Goal: Task Accomplishment & Management: Use online tool/utility

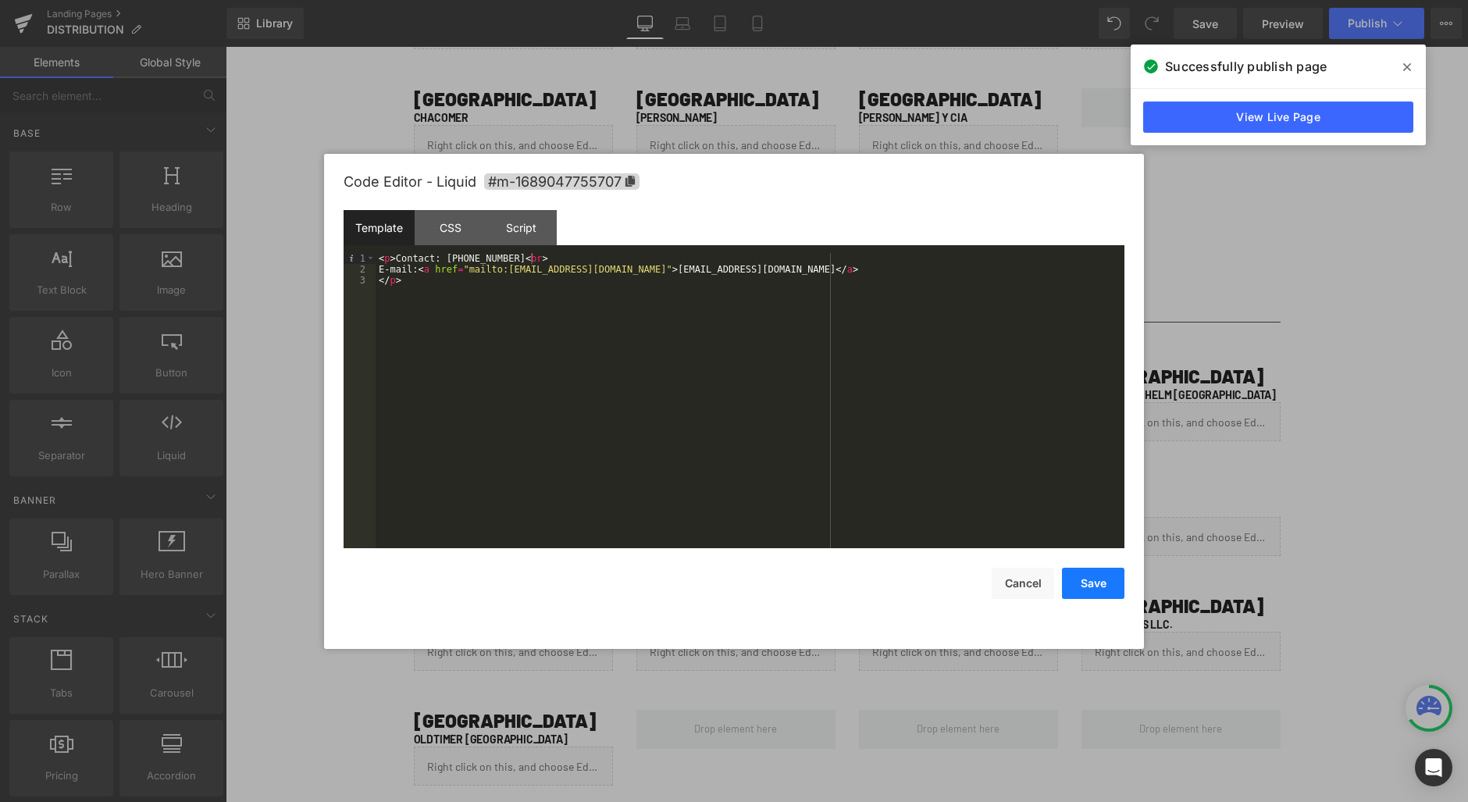
click at [1072, 577] on button "Save" at bounding box center [1093, 583] width 62 height 31
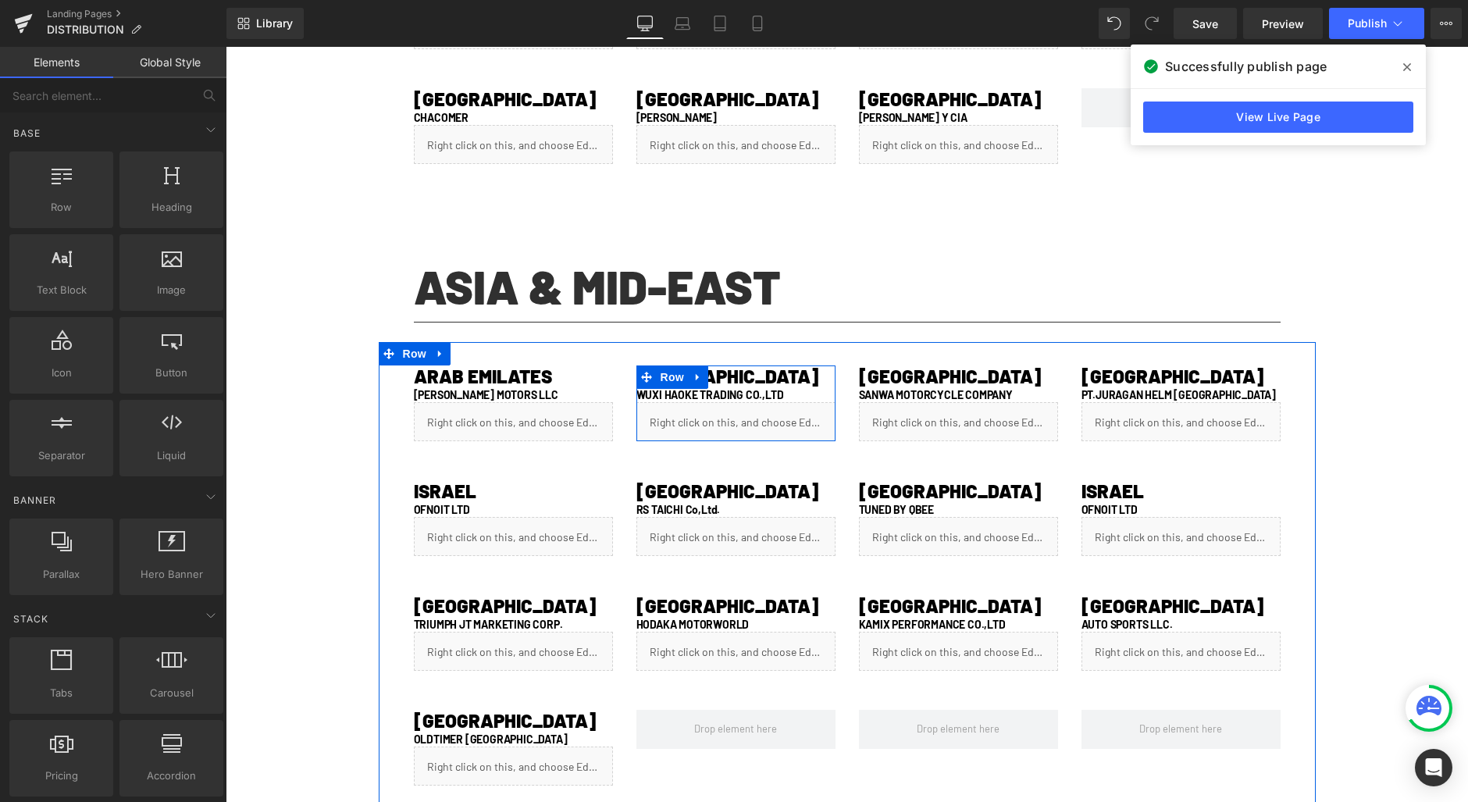
click at [747, 415] on div "Liquid" at bounding box center [736, 421] width 199 height 39
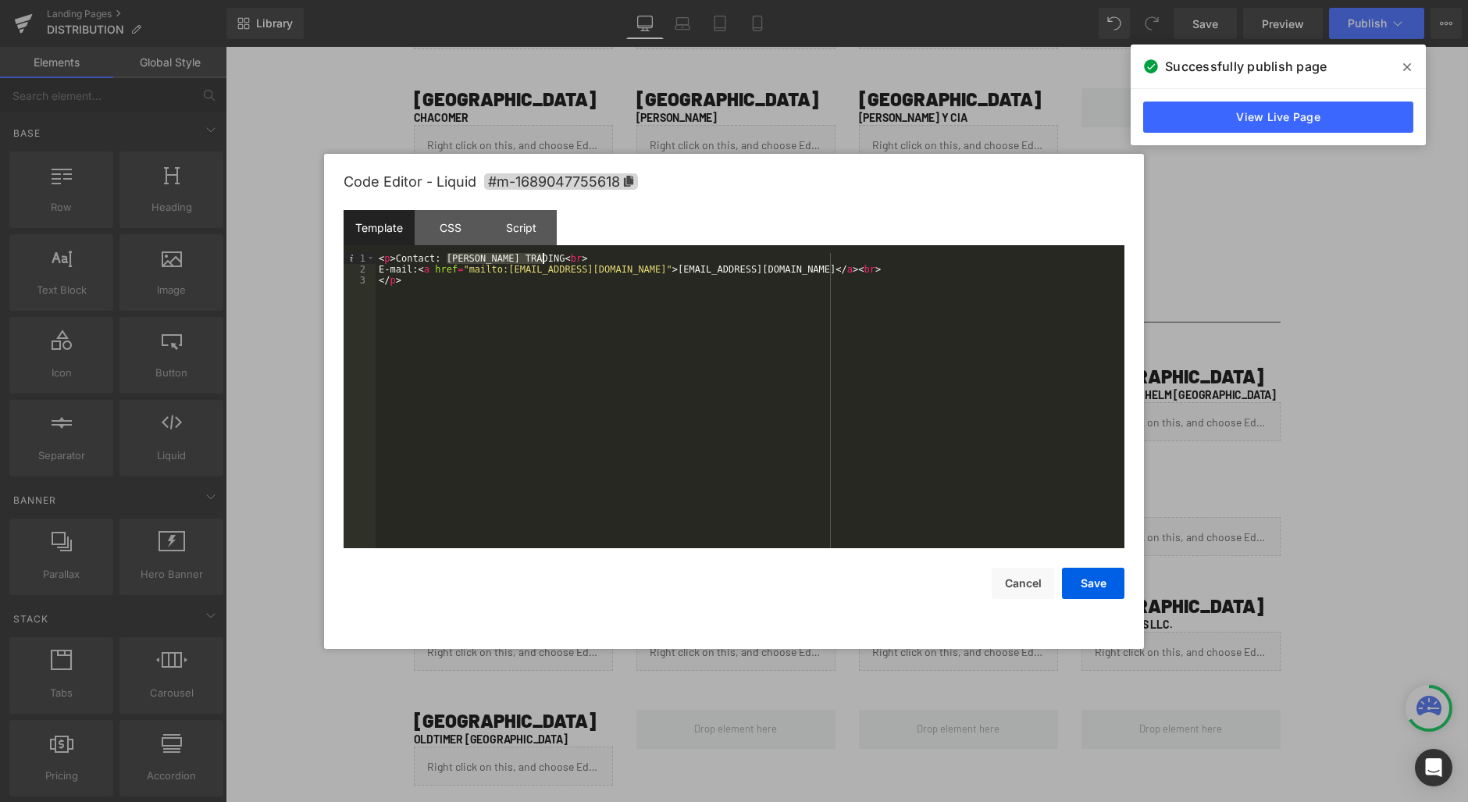
drag, startPoint x: 447, startPoint y: 257, endPoint x: 544, endPoint y: 257, distance: 97.6
click at [544, 257] on div "< p > Contact: [PERSON_NAME] TRADING < br > E-mail: < a href = "mailto:[EMAIL_A…" at bounding box center [750, 411] width 749 height 317
click at [1107, 588] on button "Save" at bounding box center [1093, 583] width 62 height 31
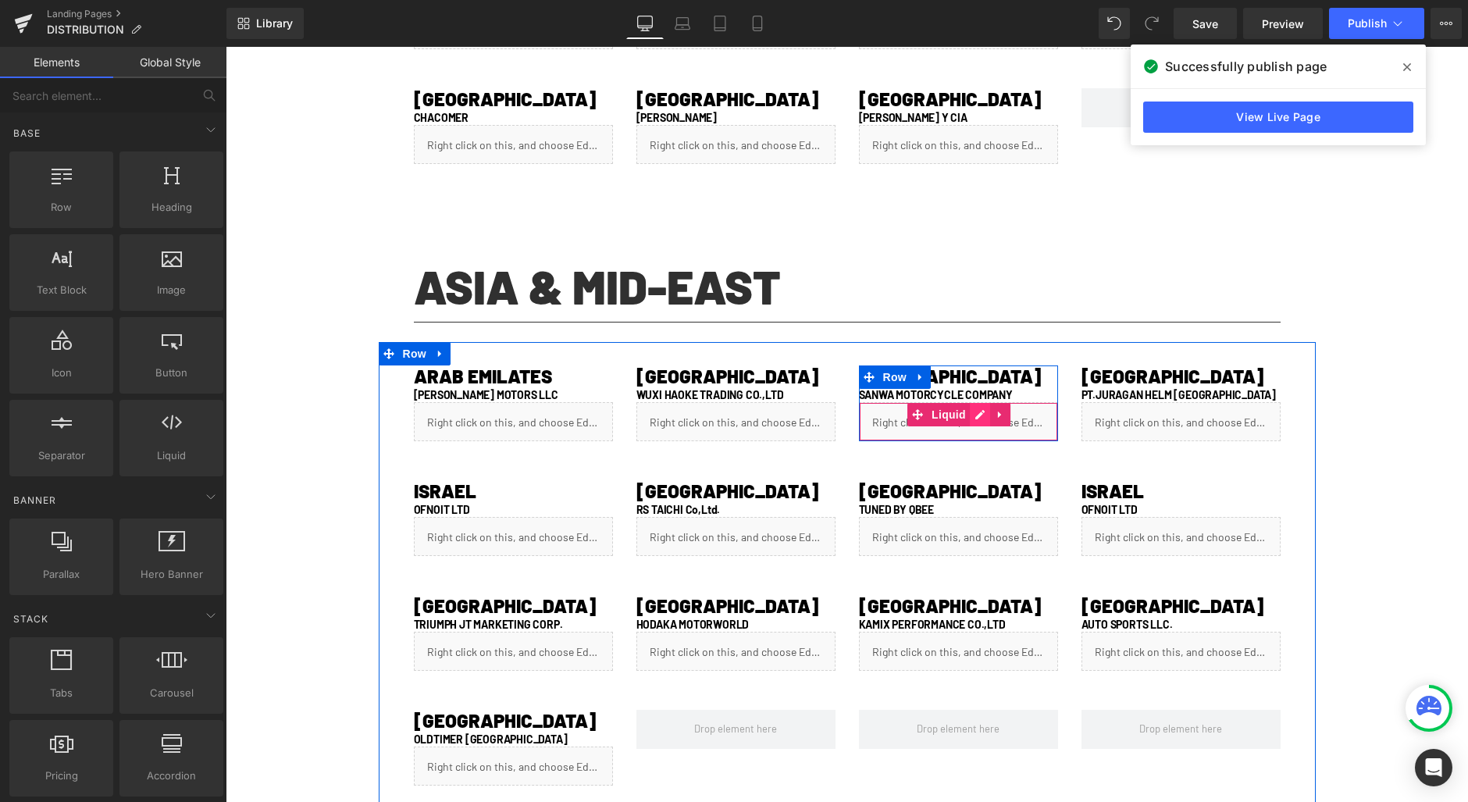
click at [970, 417] on div "Liquid" at bounding box center [958, 421] width 199 height 39
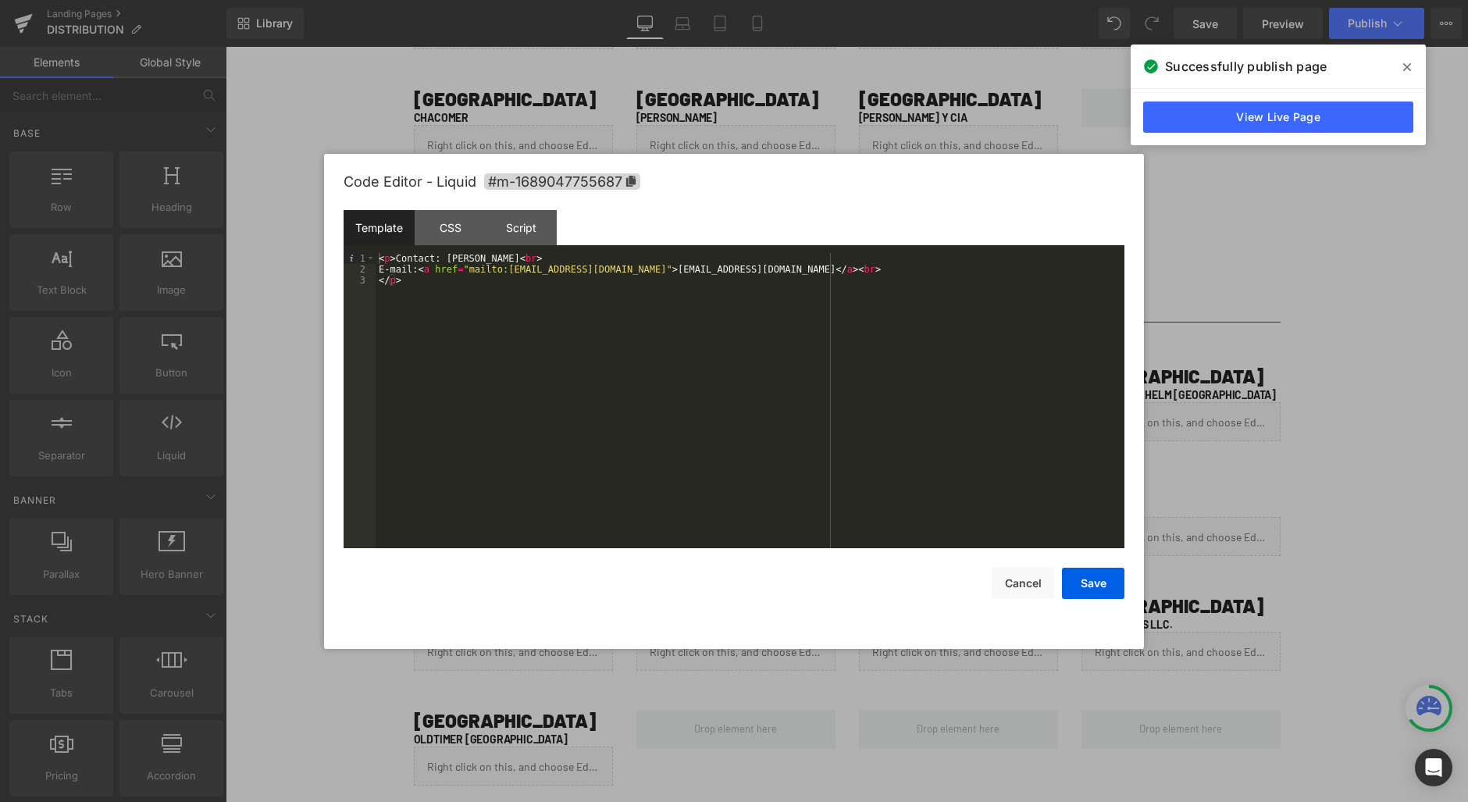
click at [465, 259] on div "< p > Contact: [PERSON_NAME] < br > E-mail: < a href = "mailto:[EMAIL_ADDRESS][…" at bounding box center [750, 411] width 749 height 317
click at [490, 256] on div "< p > Contact: [PERSON_NAME] < br > E-mail: < a href = "mailto:[EMAIL_ADDRESS][…" at bounding box center [750, 411] width 749 height 317
click at [501, 255] on div "< p > Contact: [PERSON_NAME] < br > E-mail: < a href = "mailto:[EMAIL_ADDRESS][…" at bounding box center [750, 411] width 749 height 317
drag, startPoint x: 1081, startPoint y: 583, endPoint x: 1075, endPoint y: 566, distance: 18.3
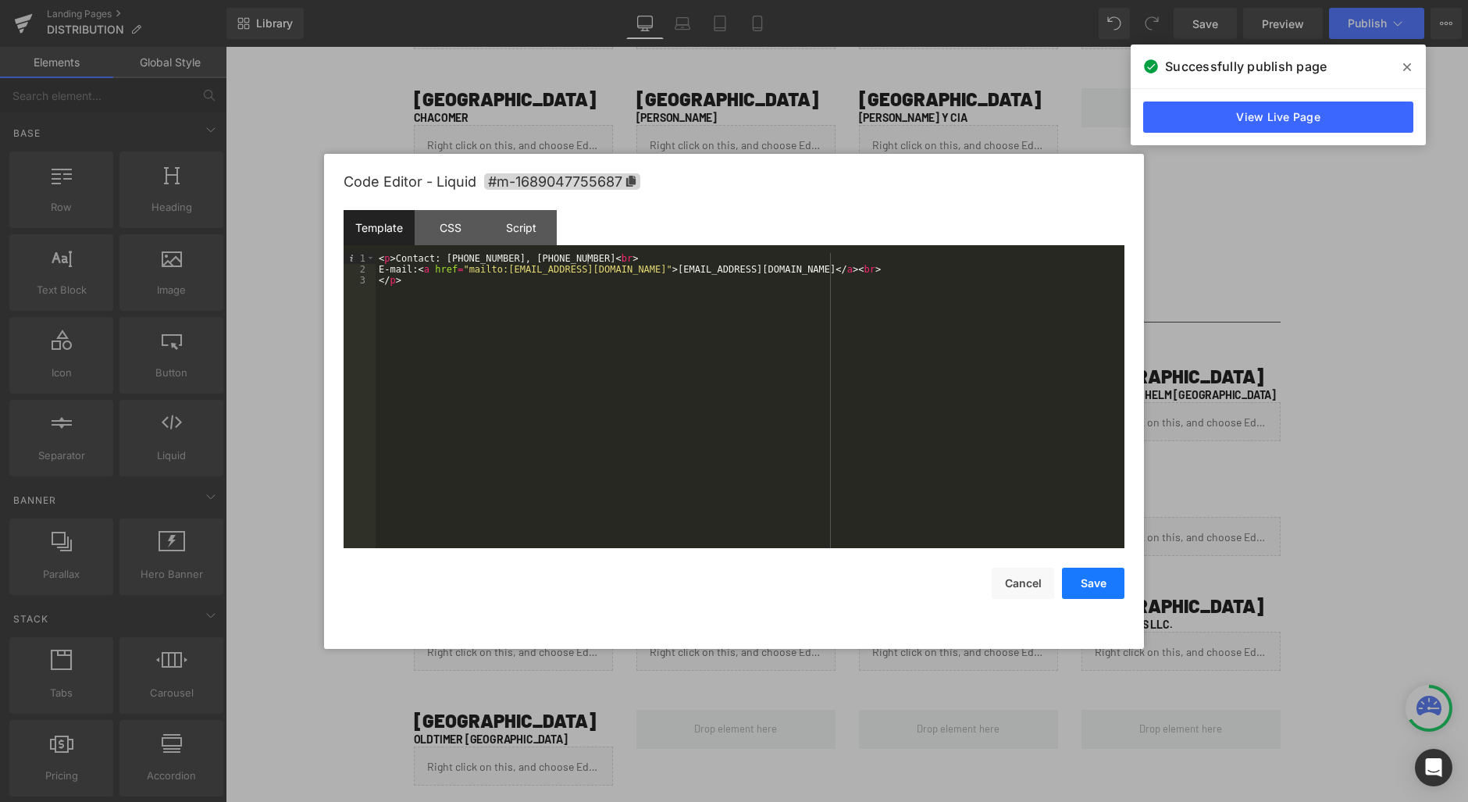
click at [1082, 583] on button "Save" at bounding box center [1093, 583] width 62 height 31
drag, startPoint x: 1197, startPoint y: 410, endPoint x: 1209, endPoint y: 449, distance: 41.0
click at [1197, 410] on div "Liquid" at bounding box center [1181, 421] width 199 height 39
click at [461, 258] on div "< p > Contact: [PERSON_NAME] < br > E-mail: < a href = "mailto:[EMAIL_ADDRESS][…" at bounding box center [750, 411] width 749 height 317
click at [461, 257] on div "< p > Contact: [PERSON_NAME] < br > E-mail: < a href = "mailto:[EMAIL_ADDRESS][…" at bounding box center [750, 411] width 749 height 317
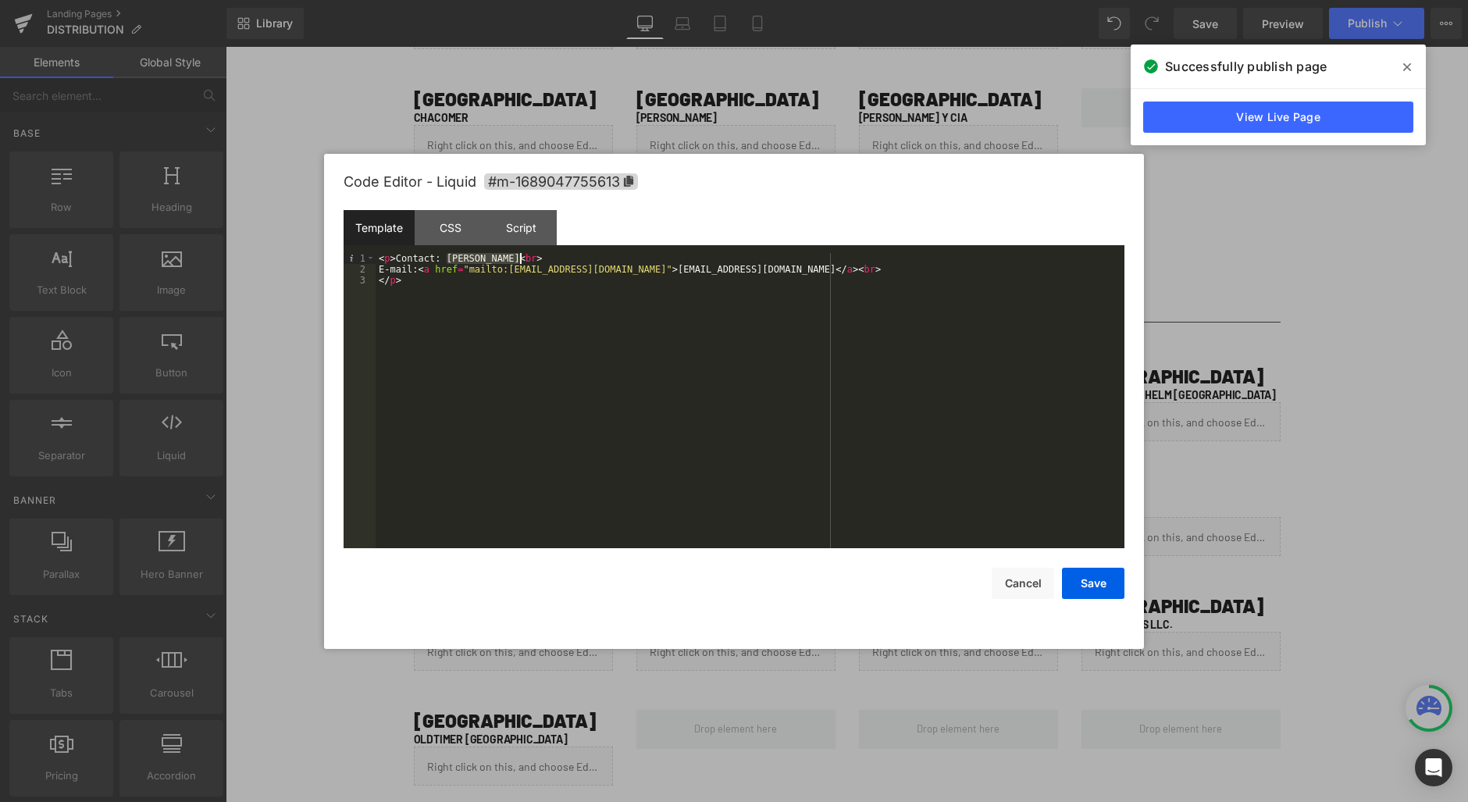
click at [519, 257] on div "< p > Contact: [PERSON_NAME] < br > E-mail: < a href = "mailto:[EMAIL_ADDRESS][…" at bounding box center [750, 411] width 749 height 317
click at [1085, 584] on button "Save" at bounding box center [1093, 583] width 62 height 31
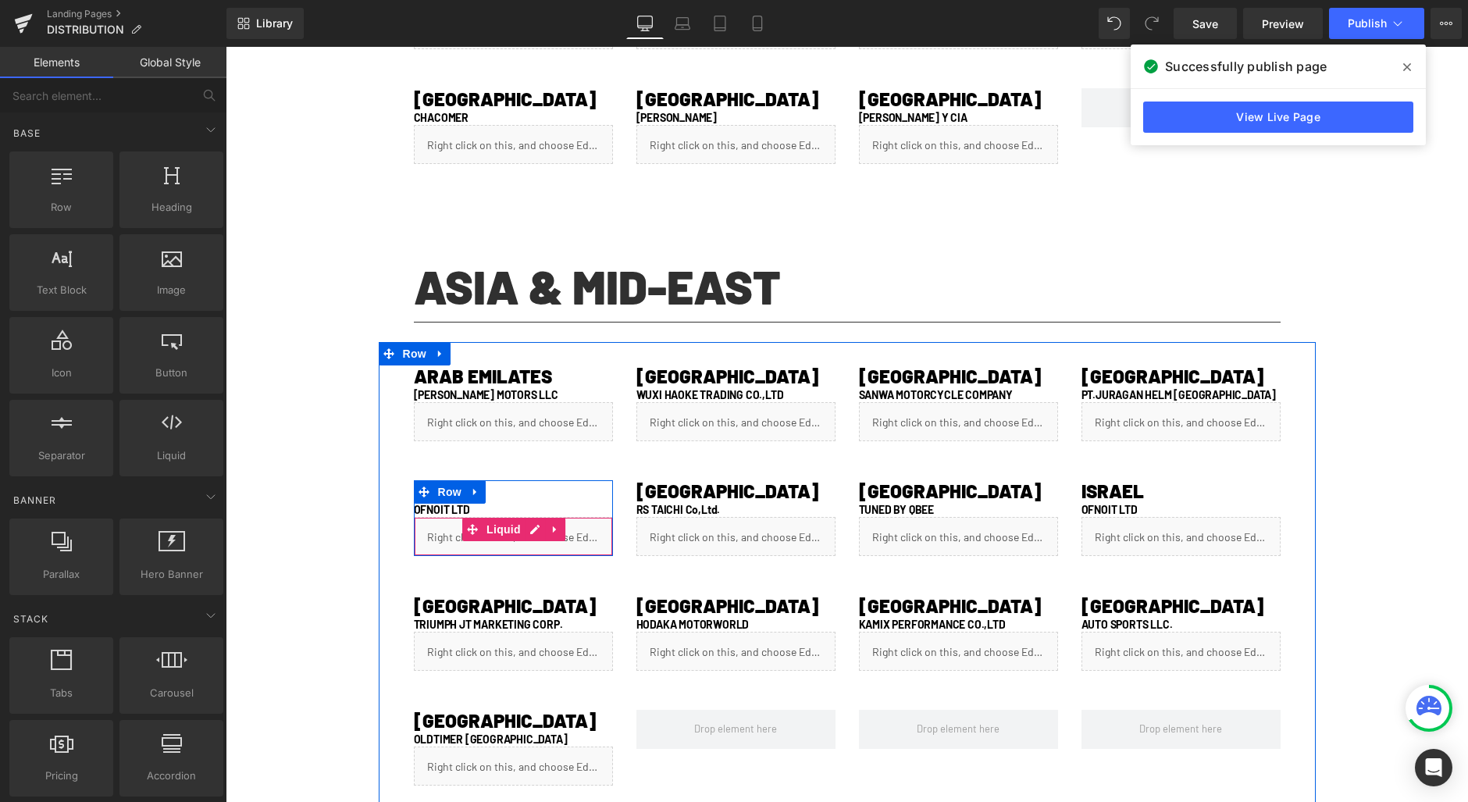
click at [523, 527] on div "Liquid" at bounding box center [513, 536] width 199 height 39
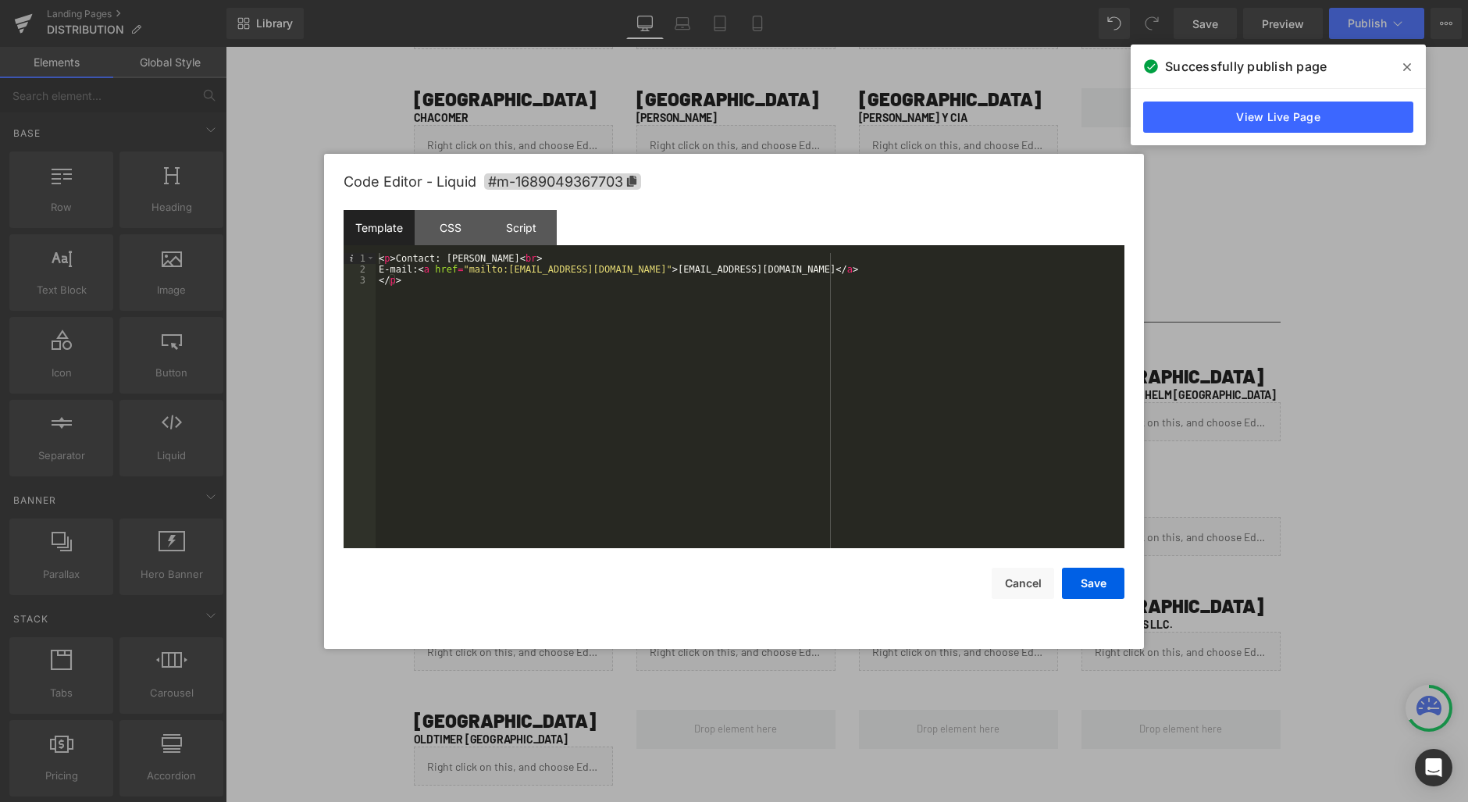
click at [451, 259] on div "< p > Contact: [PERSON_NAME] < br > E-mail: < a href = "mailto:[EMAIL_ADDRESS][…" at bounding box center [750, 411] width 749 height 317
click at [482, 259] on div "< p > Contact: [PERSON_NAME] < br > E-mail: < a href = "mailto:[EMAIL_ADDRESS][…" at bounding box center [750, 411] width 749 height 317
click at [487, 257] on div "< p > Contact: [PERSON_NAME] < br > E-mail: < a href = "mailto:[EMAIL_ADDRESS][…" at bounding box center [750, 411] width 749 height 317
click at [1107, 583] on button "Save" at bounding box center [1093, 583] width 62 height 31
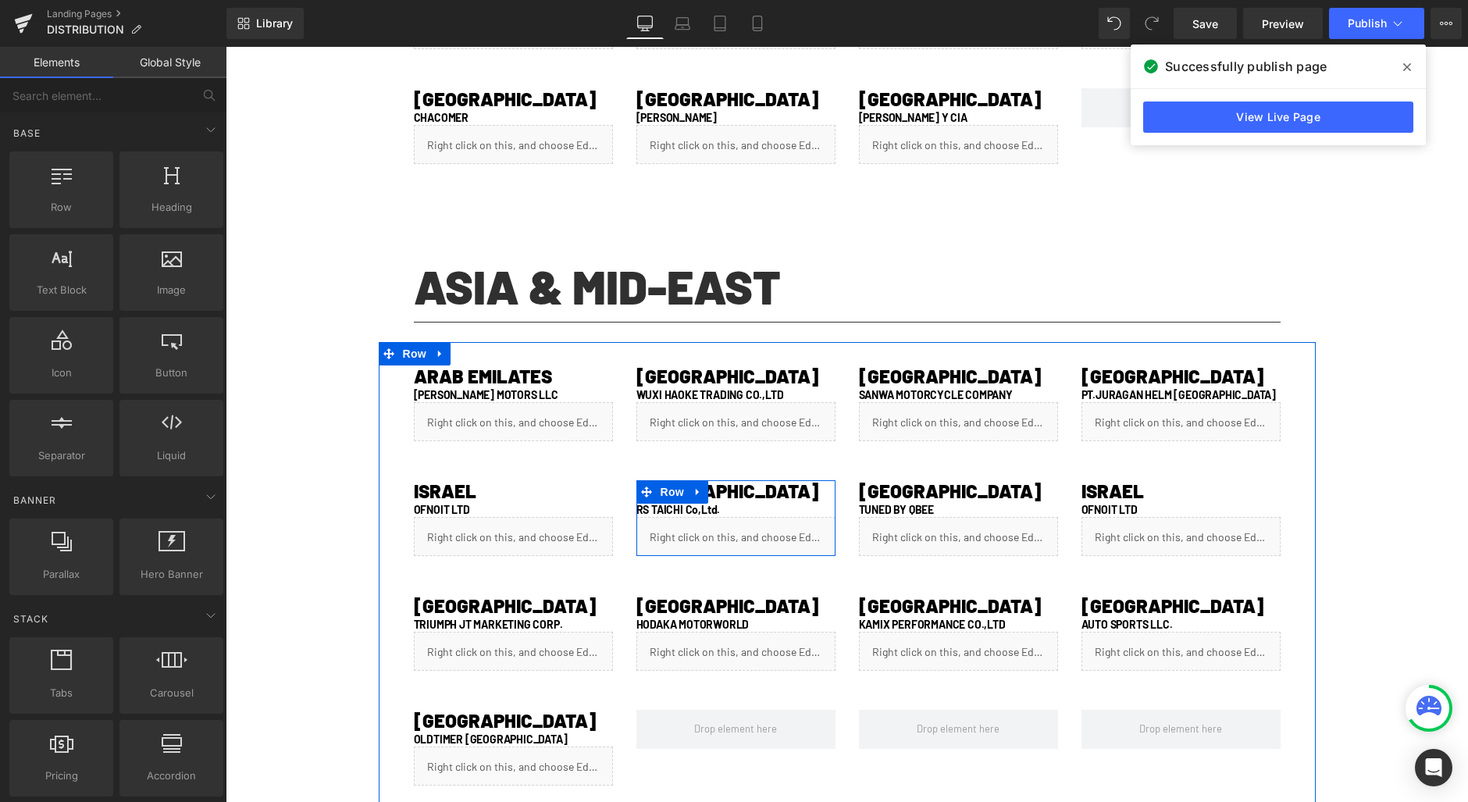
click at [746, 530] on div "Liquid" at bounding box center [736, 536] width 199 height 39
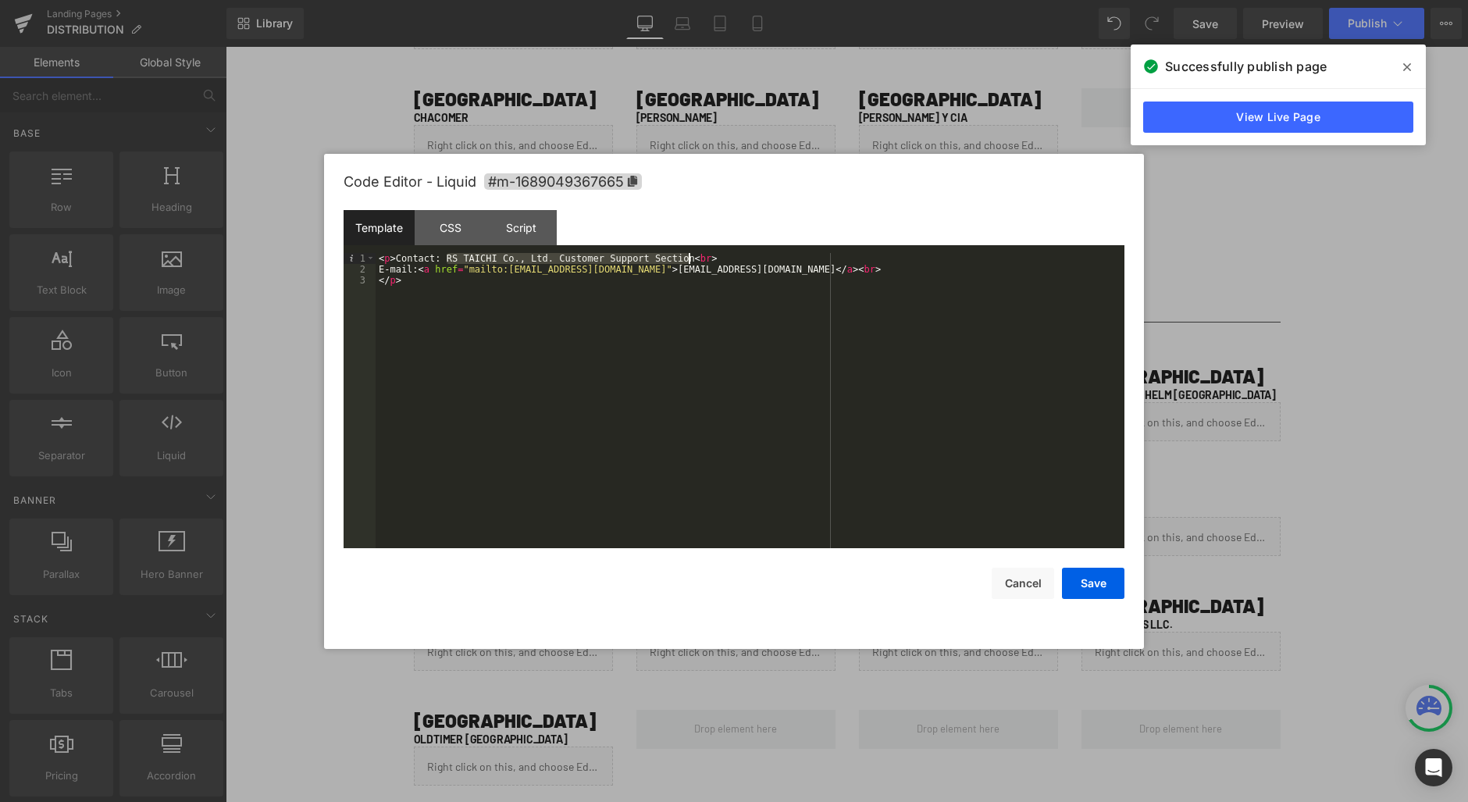
drag, startPoint x: 446, startPoint y: 256, endPoint x: 691, endPoint y: 257, distance: 245.2
click at [691, 257] on div "< p > Contact: RS TAICHI Co., Ltd. Customer Support Section < br > E-mail: < a …" at bounding box center [750, 411] width 749 height 317
click at [1099, 590] on button "Save" at bounding box center [1093, 583] width 62 height 31
click at [974, 532] on div "Liquid" at bounding box center [958, 536] width 199 height 39
click at [464, 259] on div "< p > Contact: TUNED BY QBEE < br > E-mail: < a href = "mailto:[EMAIL_ADDRESS][…" at bounding box center [750, 411] width 749 height 317
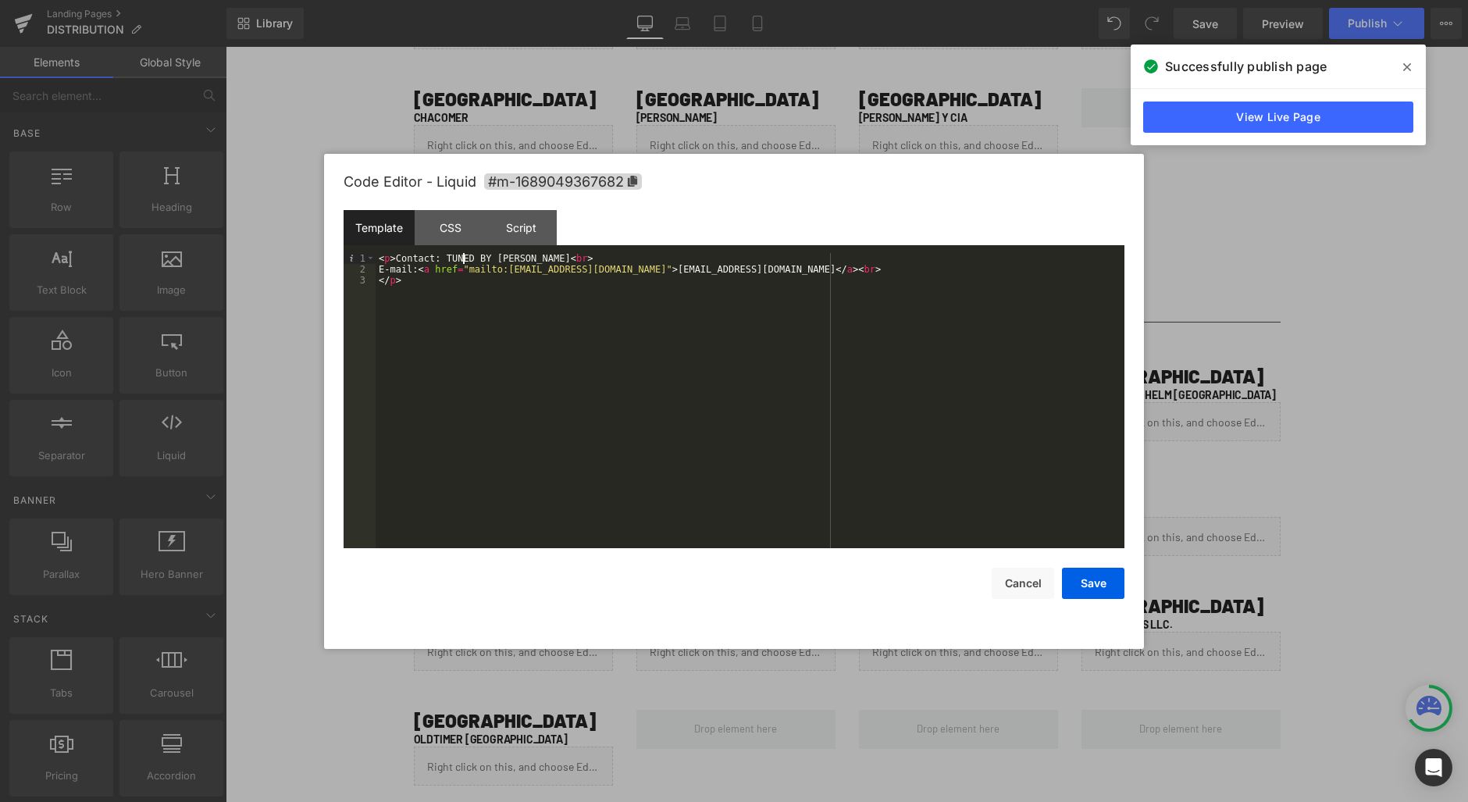
click at [464, 259] on div "< p > Contact: TUNED BY QBEE < br > E-mail: < a href = "mailto:[EMAIL_ADDRESS][…" at bounding box center [750, 411] width 749 height 317
click at [516, 259] on div "< p > Contact: TUNED BY QBEE < br > E-mail: < a href = "mailto:[EMAIL_ADDRESS][…" at bounding box center [750, 411] width 749 height 317
click at [1092, 573] on button "Save" at bounding box center [1093, 583] width 62 height 31
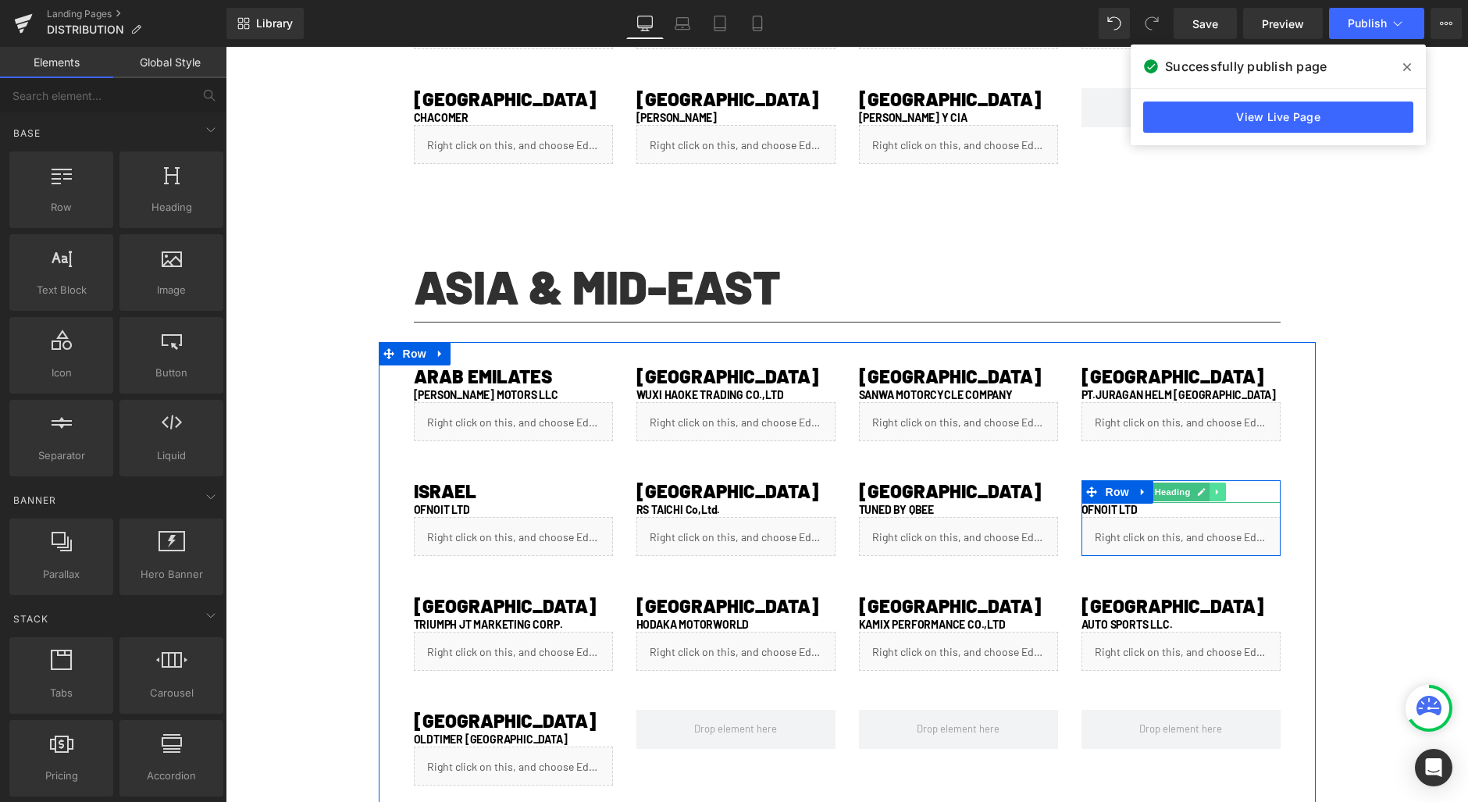
click at [1218, 494] on link at bounding box center [1218, 492] width 16 height 19
click at [1172, 512] on span "Heading" at bounding box center [1173, 510] width 42 height 19
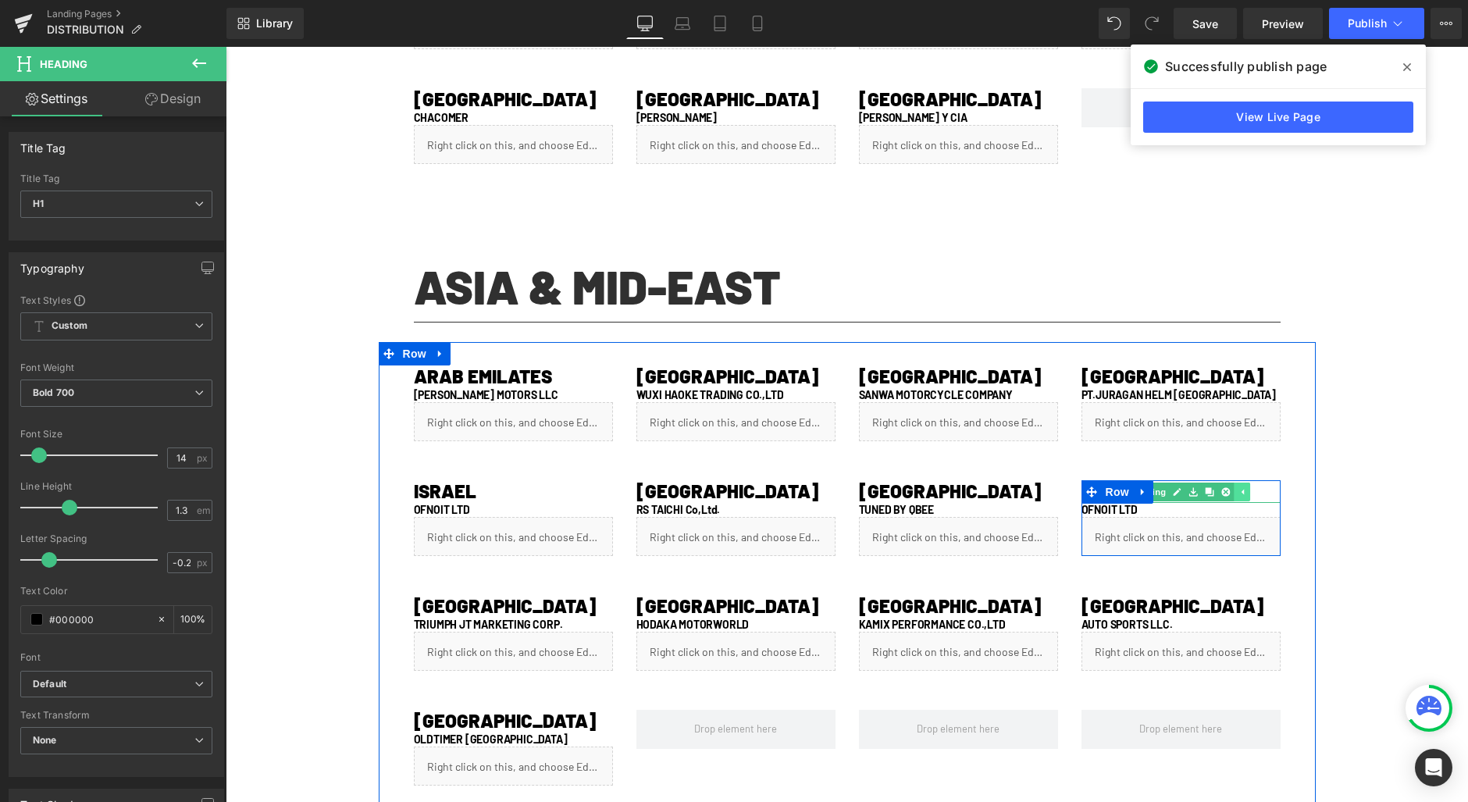
click at [1238, 493] on icon at bounding box center [1242, 491] width 9 height 9
click at [1254, 491] on h1 "ISRAEL" at bounding box center [1181, 491] width 199 height 23
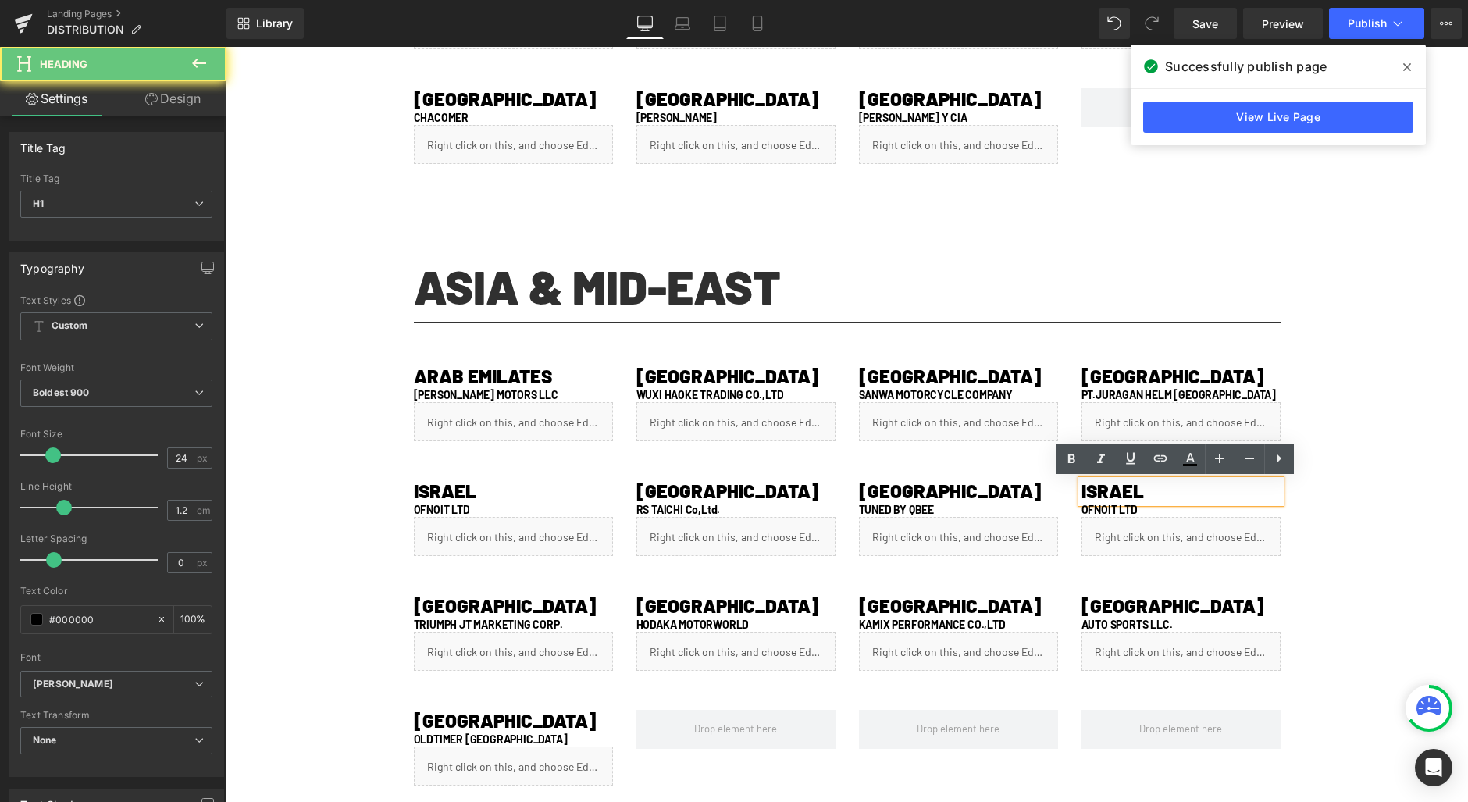
click at [1254, 491] on h1 "ISRAEL" at bounding box center [1181, 491] width 199 height 23
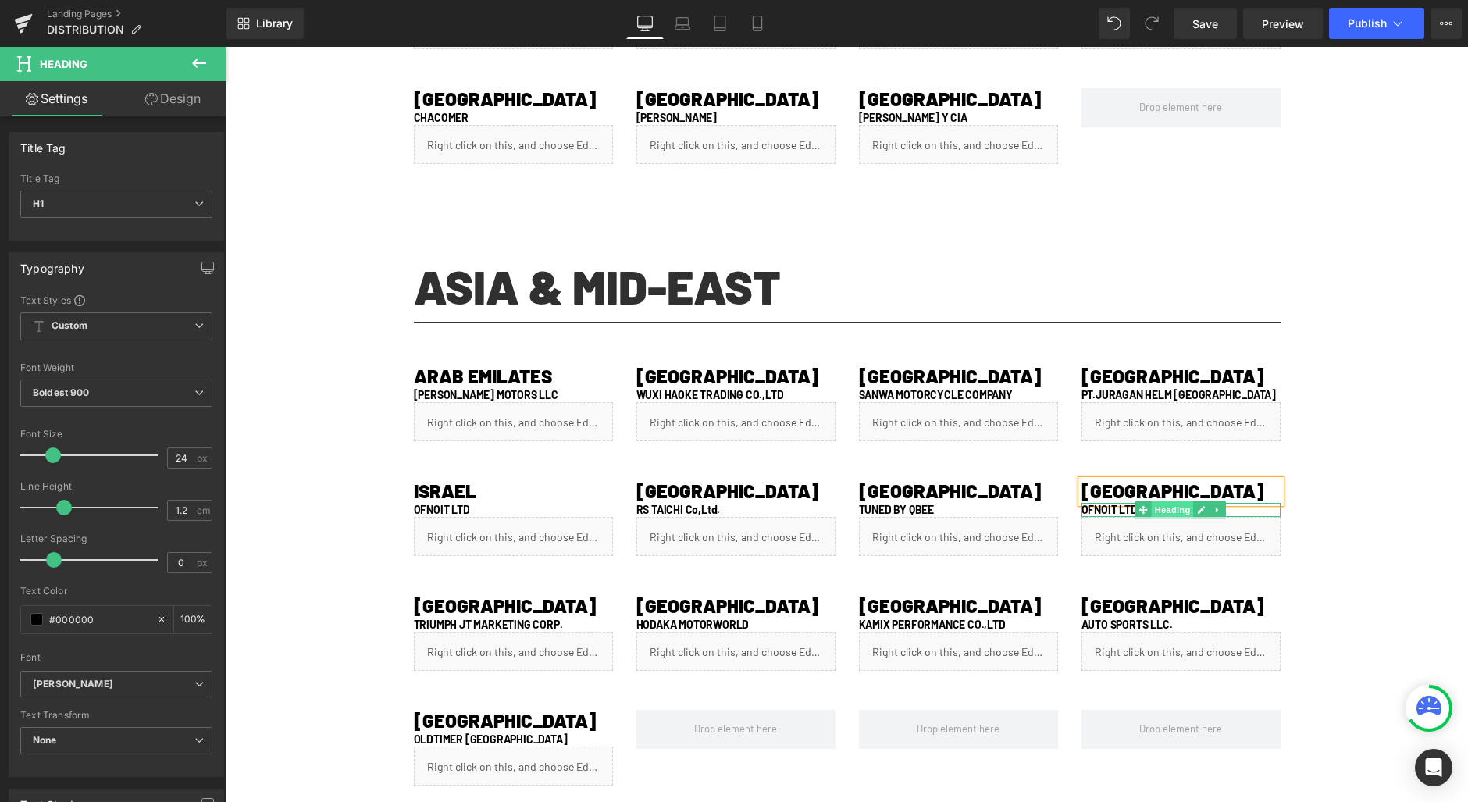
click at [1166, 508] on span "Heading" at bounding box center [1173, 510] width 42 height 19
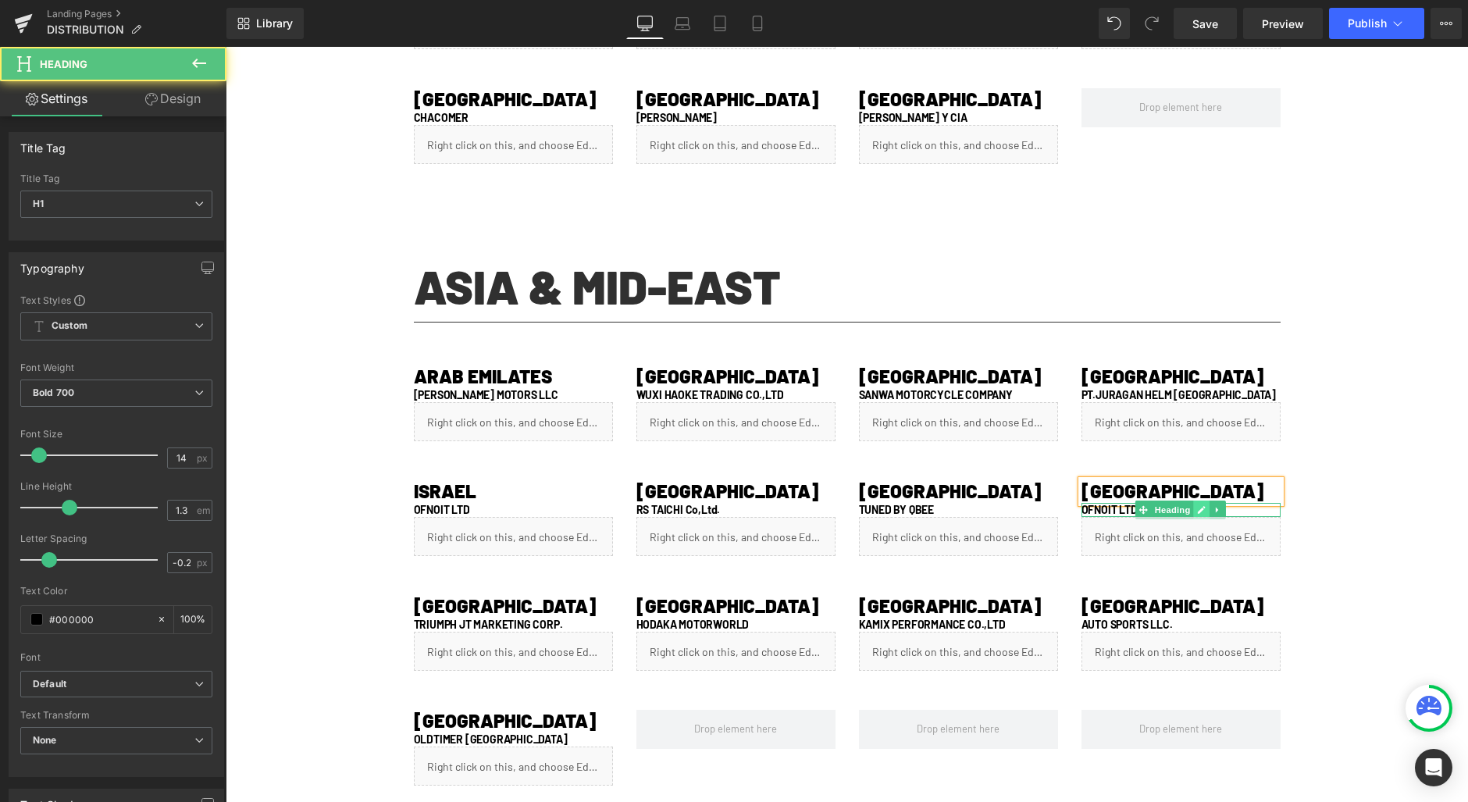
click at [1194, 506] on link at bounding box center [1202, 510] width 16 height 19
click at [1169, 509] on h1 "OFNOIT LTD" at bounding box center [1181, 510] width 199 height 14
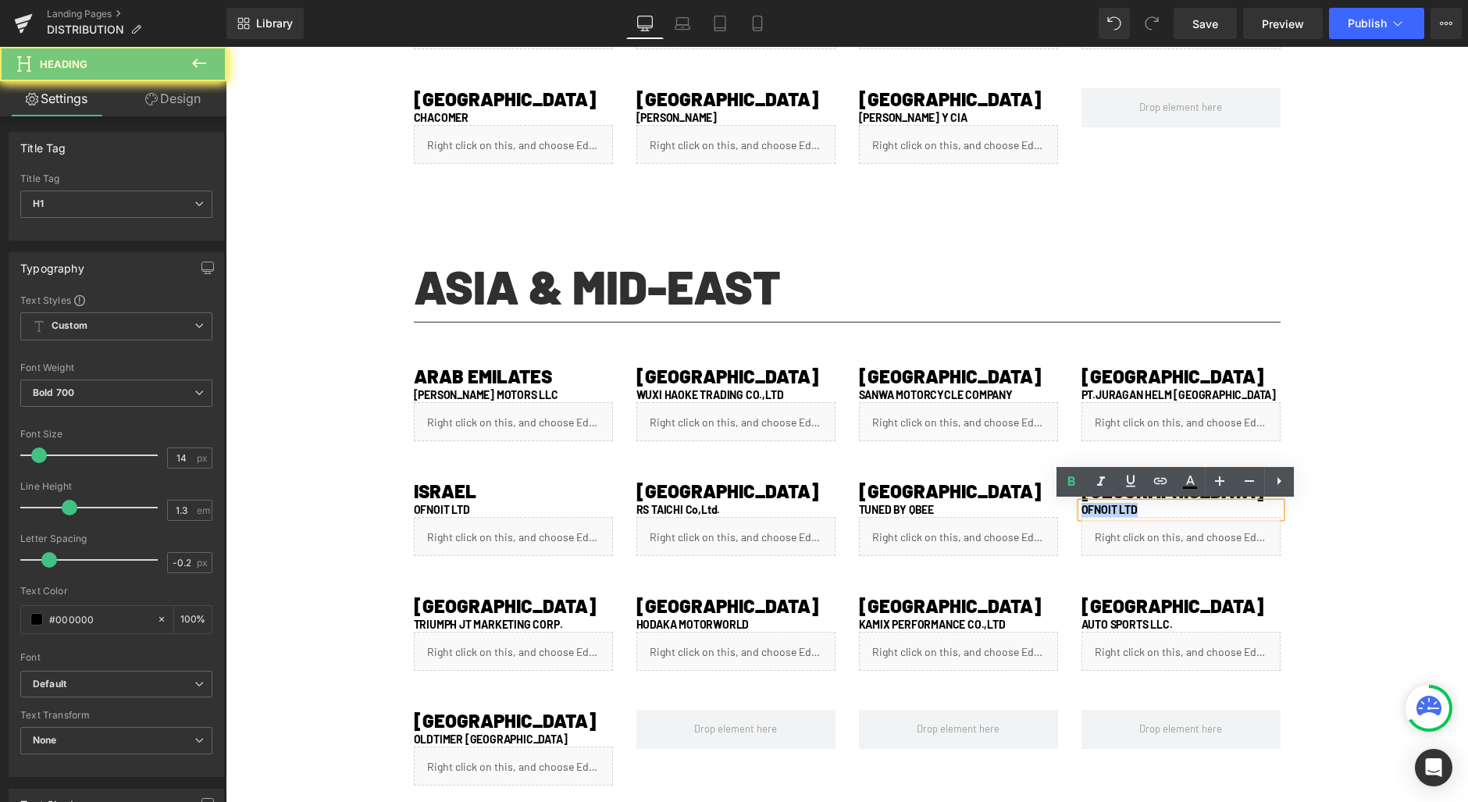
click at [1169, 509] on h1 "OFNOIT LTD" at bounding box center [1181, 510] width 199 height 14
paste div
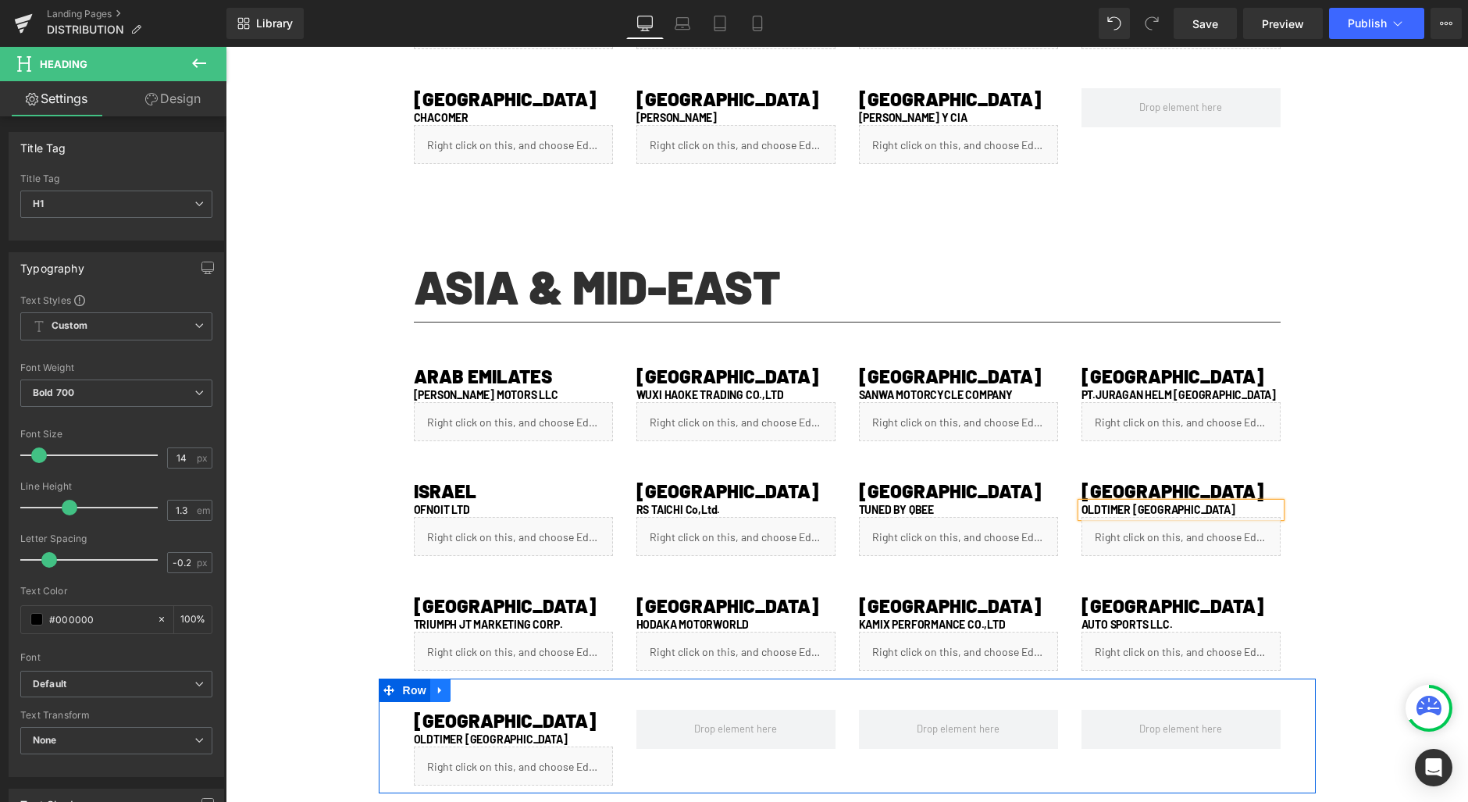
click at [438, 690] on icon at bounding box center [439, 690] width 3 height 7
click at [476, 690] on icon at bounding box center [481, 690] width 11 height 11
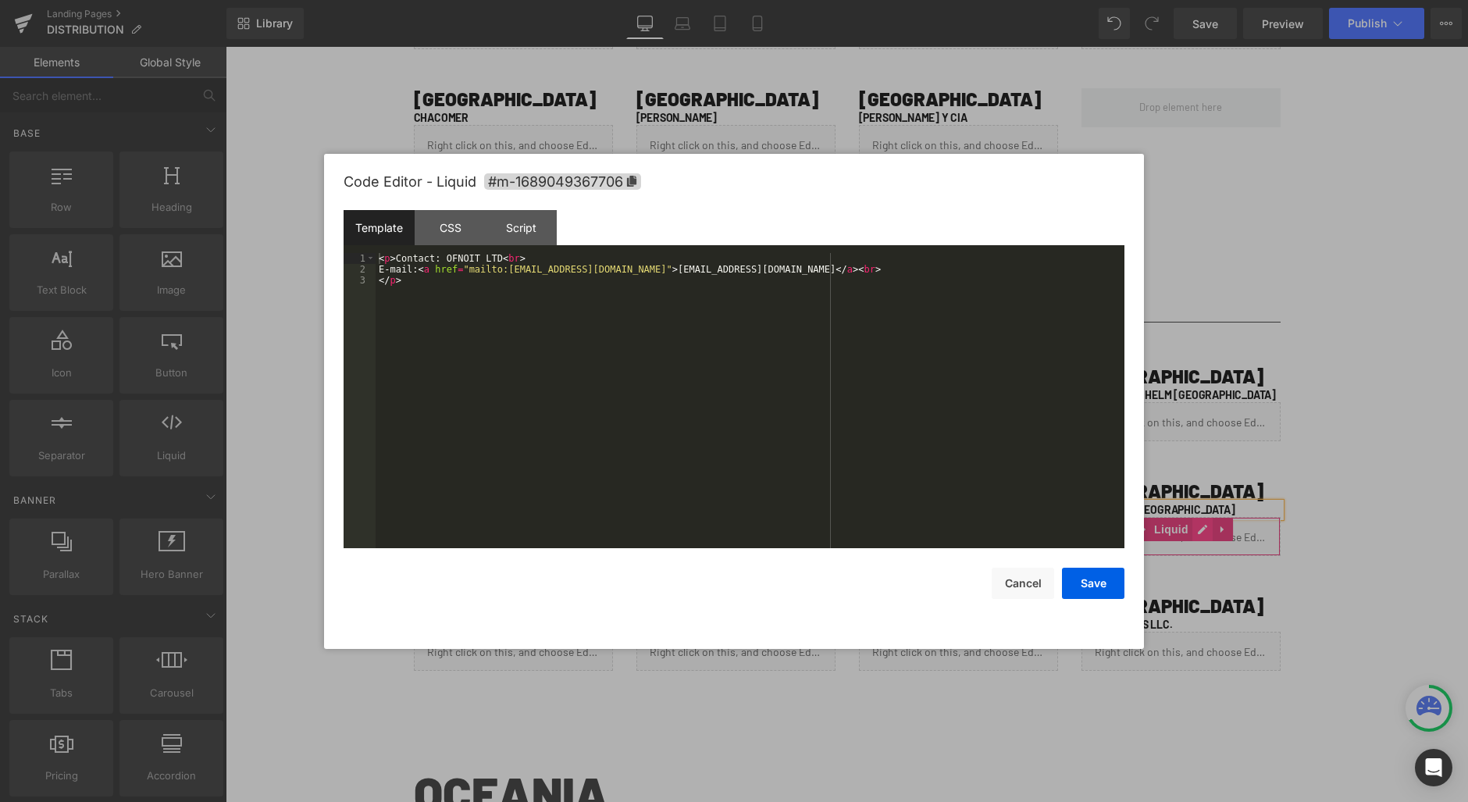
click at [1191, 531] on div "Liquid" at bounding box center [1181, 536] width 199 height 39
click at [466, 259] on div "< p > Contact: OFNOIT LTD < br > E-mail: < a href = "mailto:[EMAIL_ADDRESS][DOM…" at bounding box center [750, 411] width 749 height 317
click at [502, 255] on div "< p > Contact: OFNOIT LTD < br > E-mail: < a href = "mailto:[EMAIL_ADDRESS][DOM…" at bounding box center [750, 411] width 749 height 317
drag, startPoint x: 654, startPoint y: 269, endPoint x: 783, endPoint y: 272, distance: 128.9
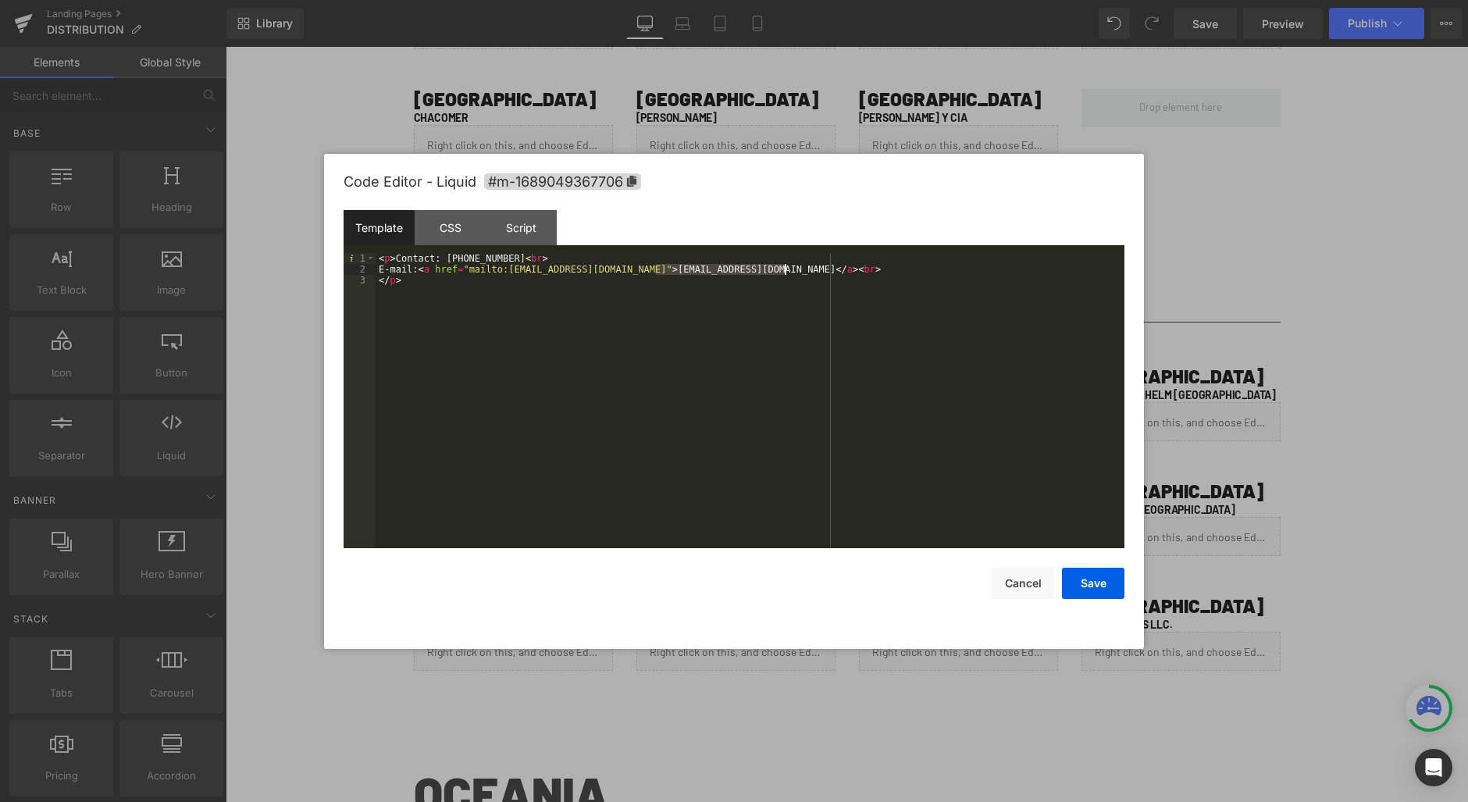
click at [783, 272] on div "< p > Contact: [PHONE_NUMBER] < br > E-mail: < a href = "mailto:[EMAIL_ADDRESS]…" at bounding box center [750, 411] width 749 height 317
click at [657, 269] on div "< p > Contact: [PHONE_NUMBER] < br > E-mail: < a href = "mailto:[EMAIL_ADDRESS]…" at bounding box center [750, 411] width 749 height 317
drag, startPoint x: 642, startPoint y: 266, endPoint x: 515, endPoint y: 269, distance: 126.6
click at [515, 269] on div "< p > Contact: [PHONE_NUMBER] < br > E-mail: < a href = "mailto:[EMAIL_ADDRESS]…" at bounding box center [750, 411] width 749 height 317
drag, startPoint x: 1082, startPoint y: 594, endPoint x: 855, endPoint y: 547, distance: 232.1
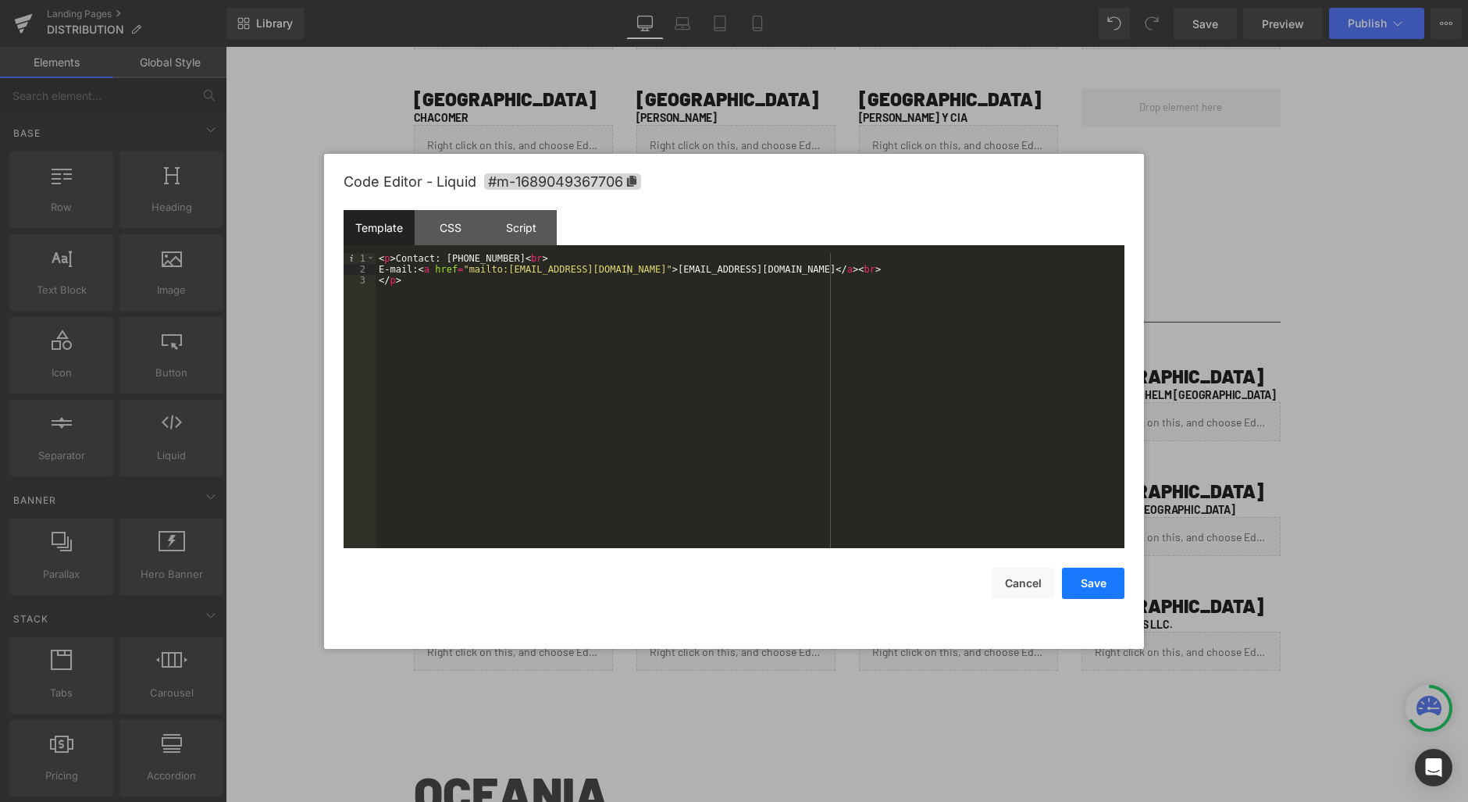
click at [1082, 594] on button "Save" at bounding box center [1093, 583] width 62 height 31
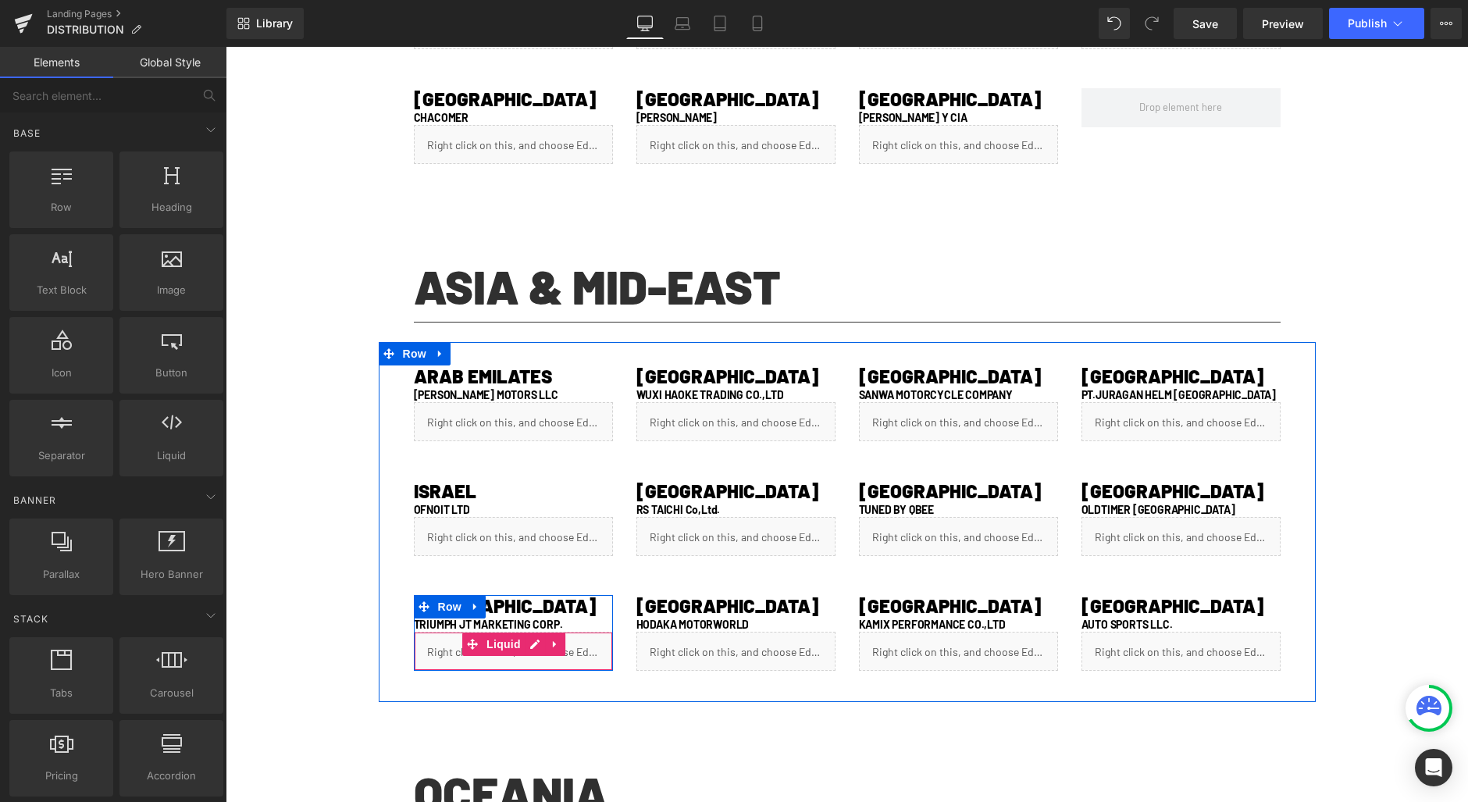
click at [525, 647] on link at bounding box center [535, 644] width 20 height 23
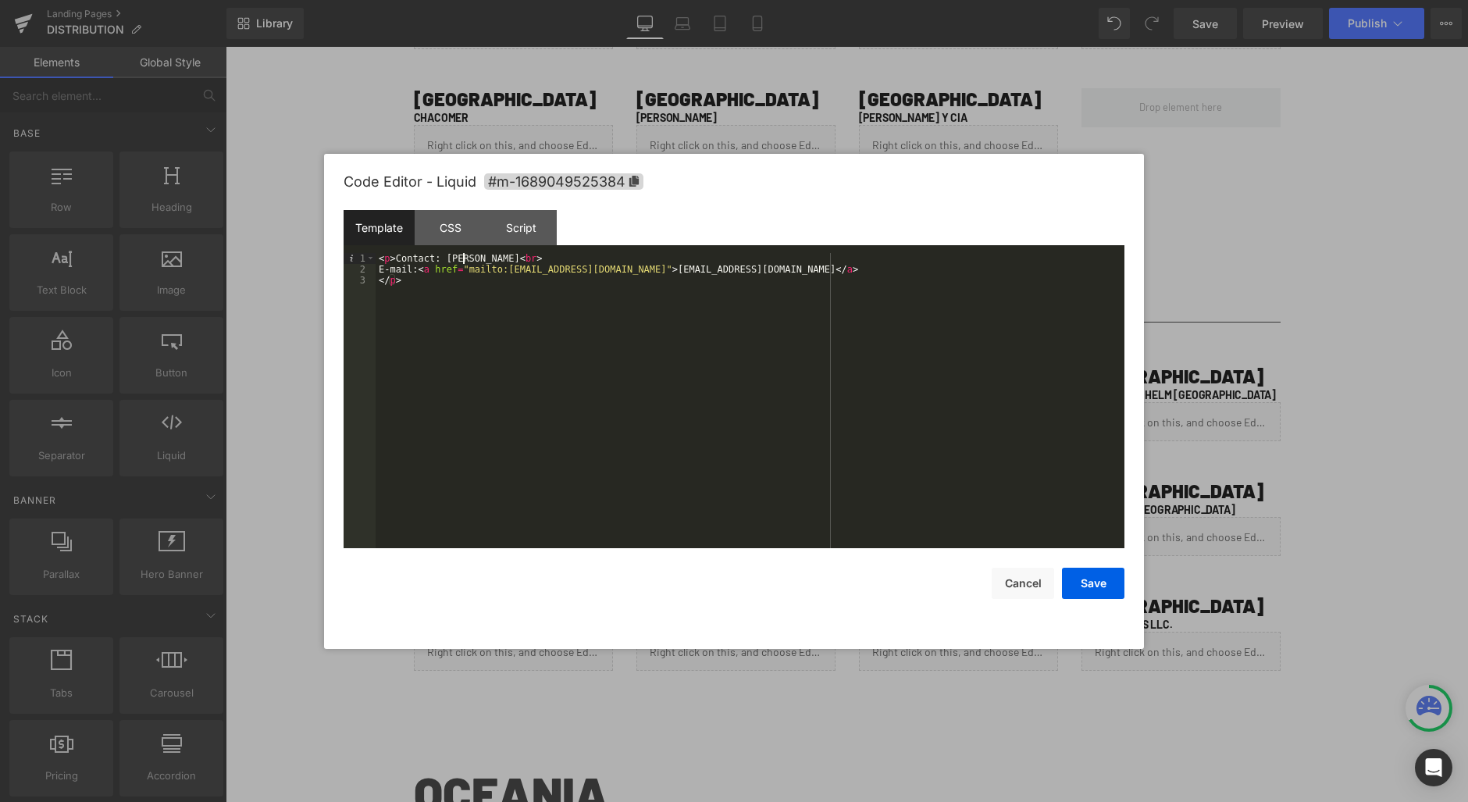
click at [461, 259] on div "< p > Contact: [PERSON_NAME] < br > E-mail: < a href = "mailto:[EMAIL_ADDRESS][…" at bounding box center [750, 411] width 749 height 317
click at [493, 255] on div "< p > Contact: [PERSON_NAME] < br > E-mail: < a href = "mailto:[EMAIL_ADDRESS][…" at bounding box center [750, 411] width 749 height 317
click at [1083, 582] on button "Save" at bounding box center [1093, 583] width 62 height 31
click at [753, 647] on div "Liquid" at bounding box center [736, 651] width 199 height 39
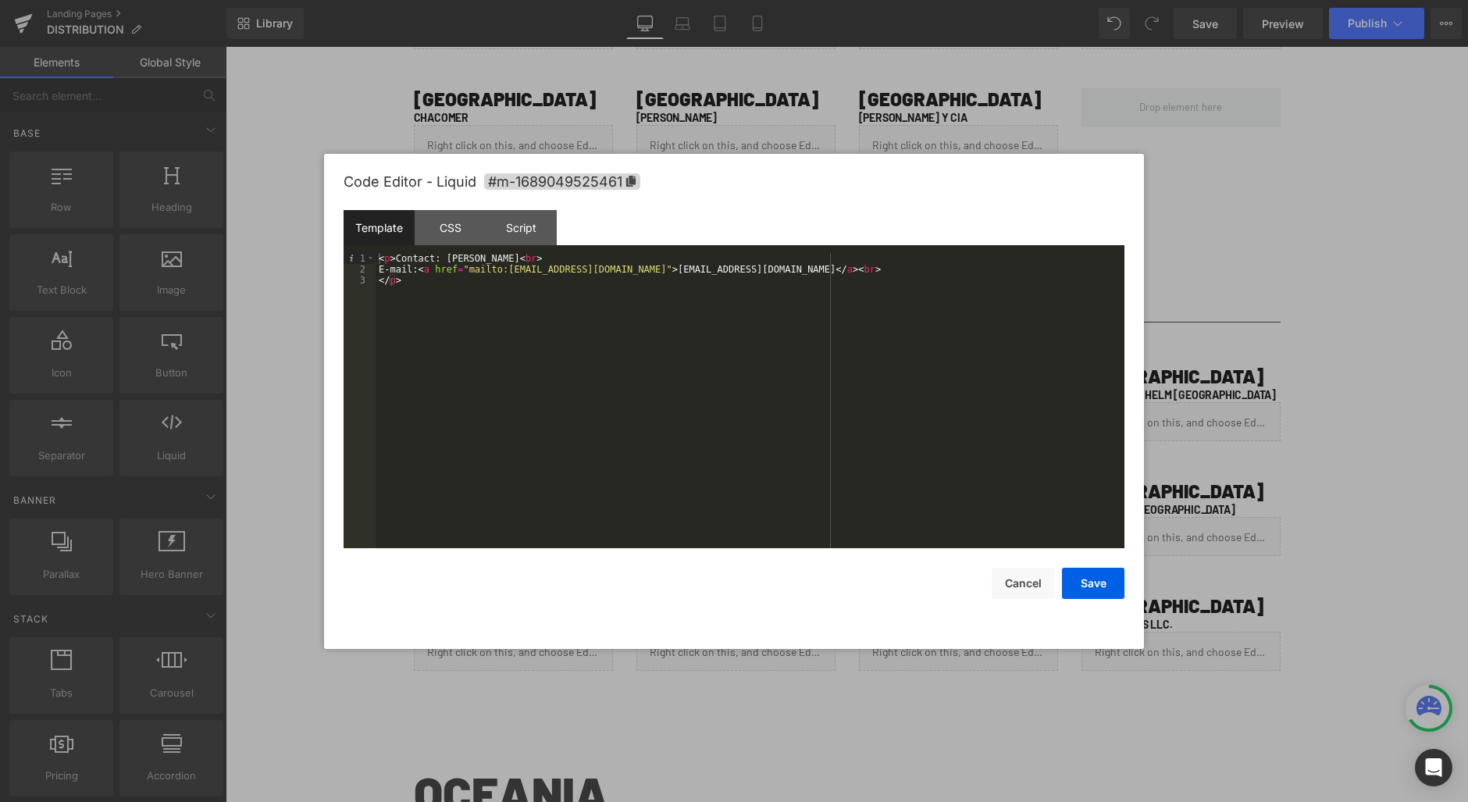
click at [451, 260] on div "< p > Contact: [PERSON_NAME] < br > E-mail: < a href = "mailto:[EMAIL_ADDRESS][…" at bounding box center [750, 411] width 749 height 317
click at [496, 259] on div "< p > Contact: [PERSON_NAME] < br > E-mail: < a href = "mailto:[EMAIL_ADDRESS][…" at bounding box center [750, 411] width 749 height 317
click at [1074, 580] on button "Save" at bounding box center [1093, 583] width 62 height 31
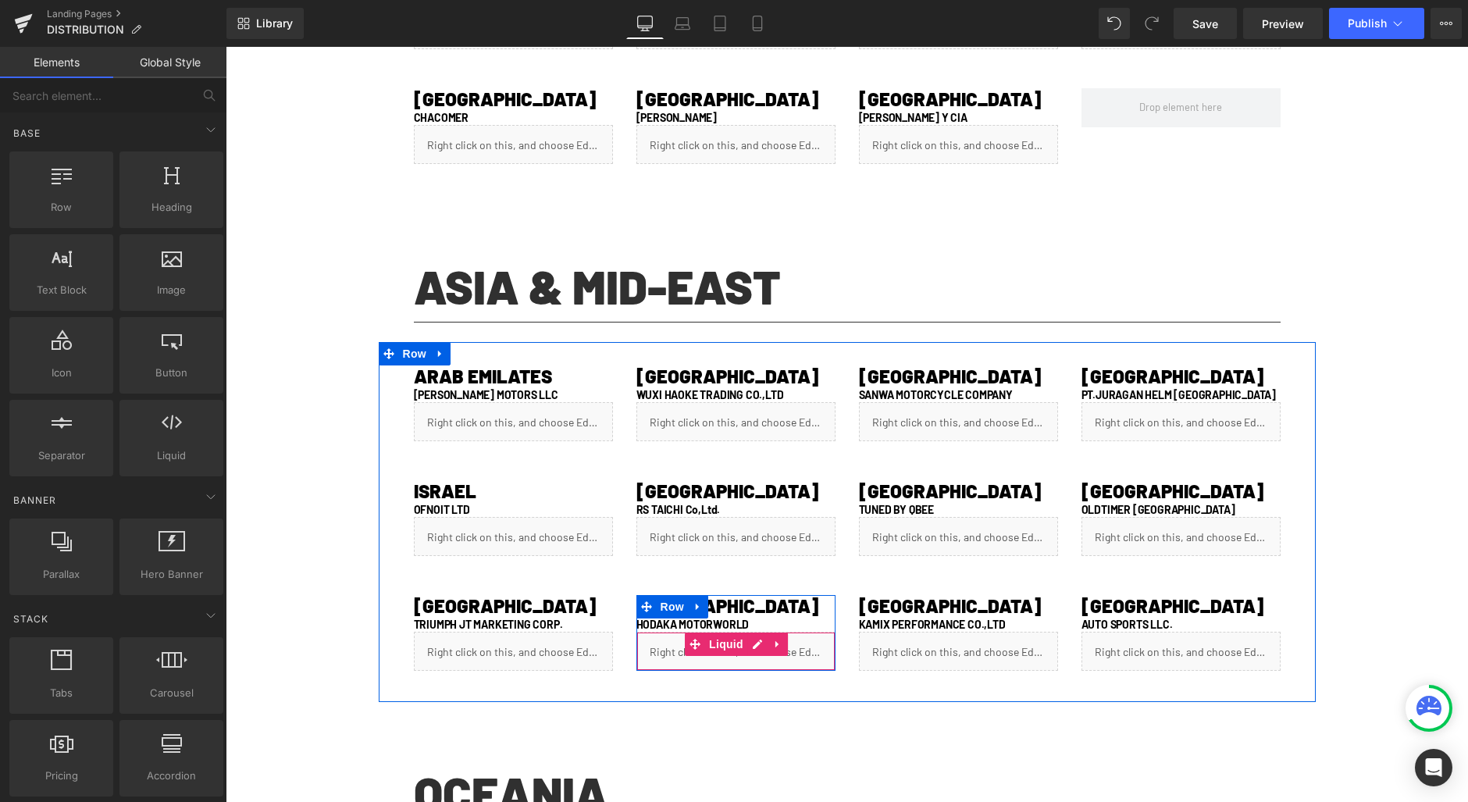
click at [744, 647] on div "Liquid" at bounding box center [736, 651] width 199 height 39
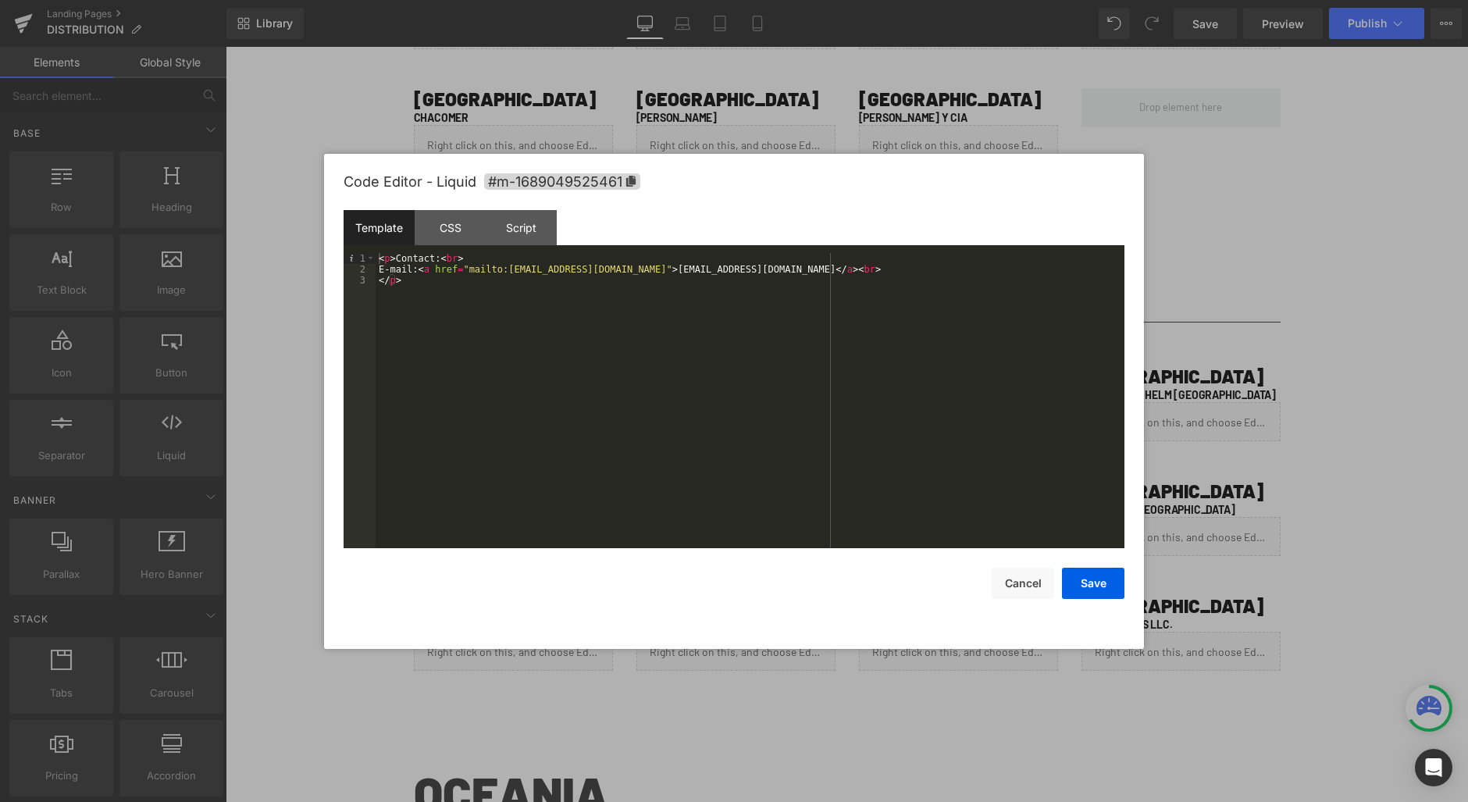
click at [444, 255] on div "< p > Contact: < br > E-mail: < a href = "mailto:[EMAIL_ADDRESS][DOMAIN_NAME]" …" at bounding box center [750, 411] width 749 height 317
drag, startPoint x: 622, startPoint y: 269, endPoint x: 714, endPoint y: 268, distance: 91.4
click at [714, 268] on div "< p > Contact: [PHONE_NUMBER] < br > E-mail: < a href = "mailto:[EMAIL_ADDRESS]…" at bounding box center [750, 411] width 749 height 317
click at [620, 269] on div "< p > Contact: [PHONE_NUMBER] < br > E-mail: < a href = "mailto:[EMAIL_ADDRESS]…" at bounding box center [750, 411] width 749 height 317
drag, startPoint x: 609, startPoint y: 266, endPoint x: 515, endPoint y: 265, distance: 93.7
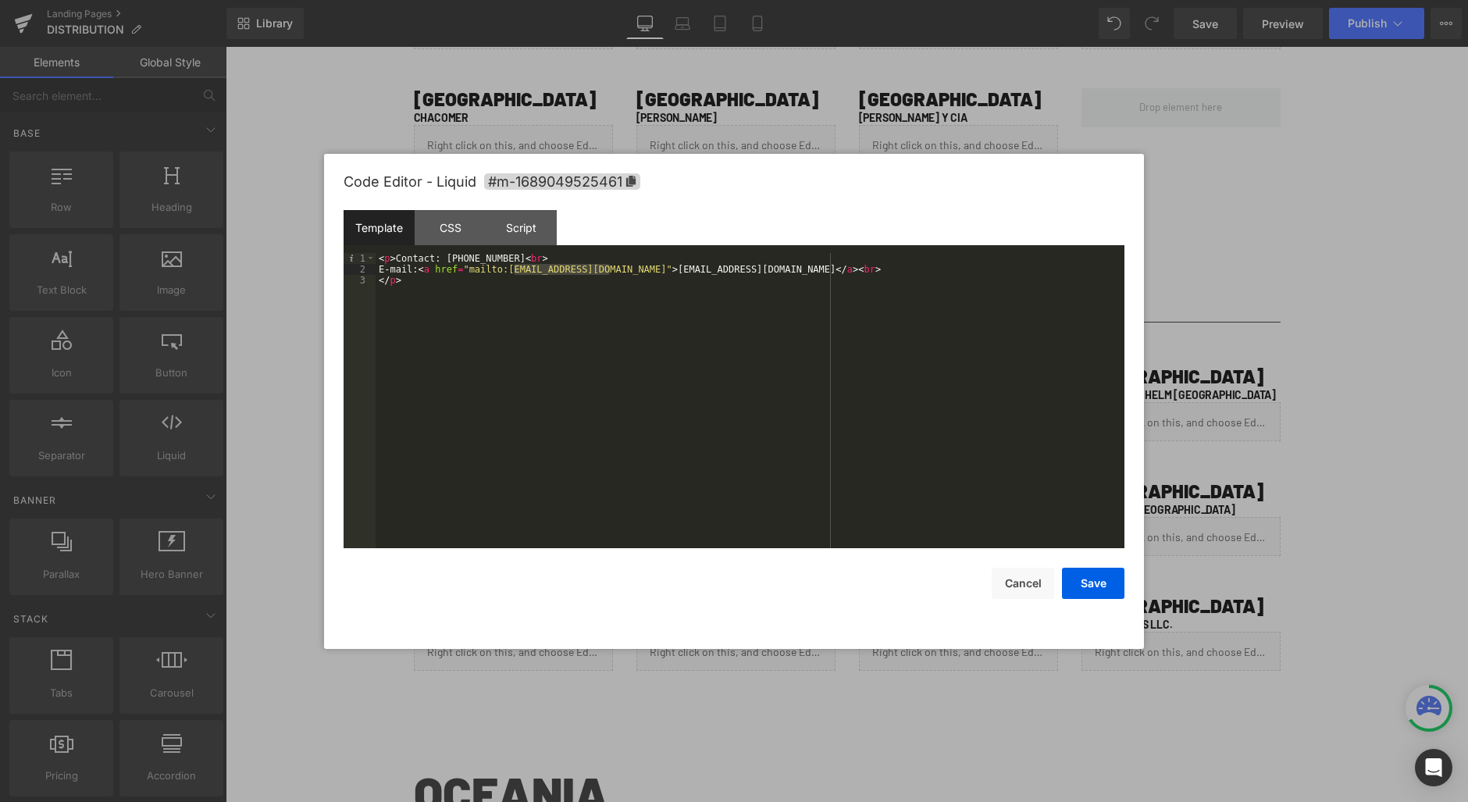
click at [515, 265] on div "< p > Contact: [PHONE_NUMBER] < br > E-mail: < a href = "mailto:[EMAIL_ADDRESS]…" at bounding box center [750, 411] width 749 height 317
drag, startPoint x: 1072, startPoint y: 581, endPoint x: 1004, endPoint y: 565, distance: 70.7
click at [1072, 582] on button "Save" at bounding box center [1093, 583] width 62 height 31
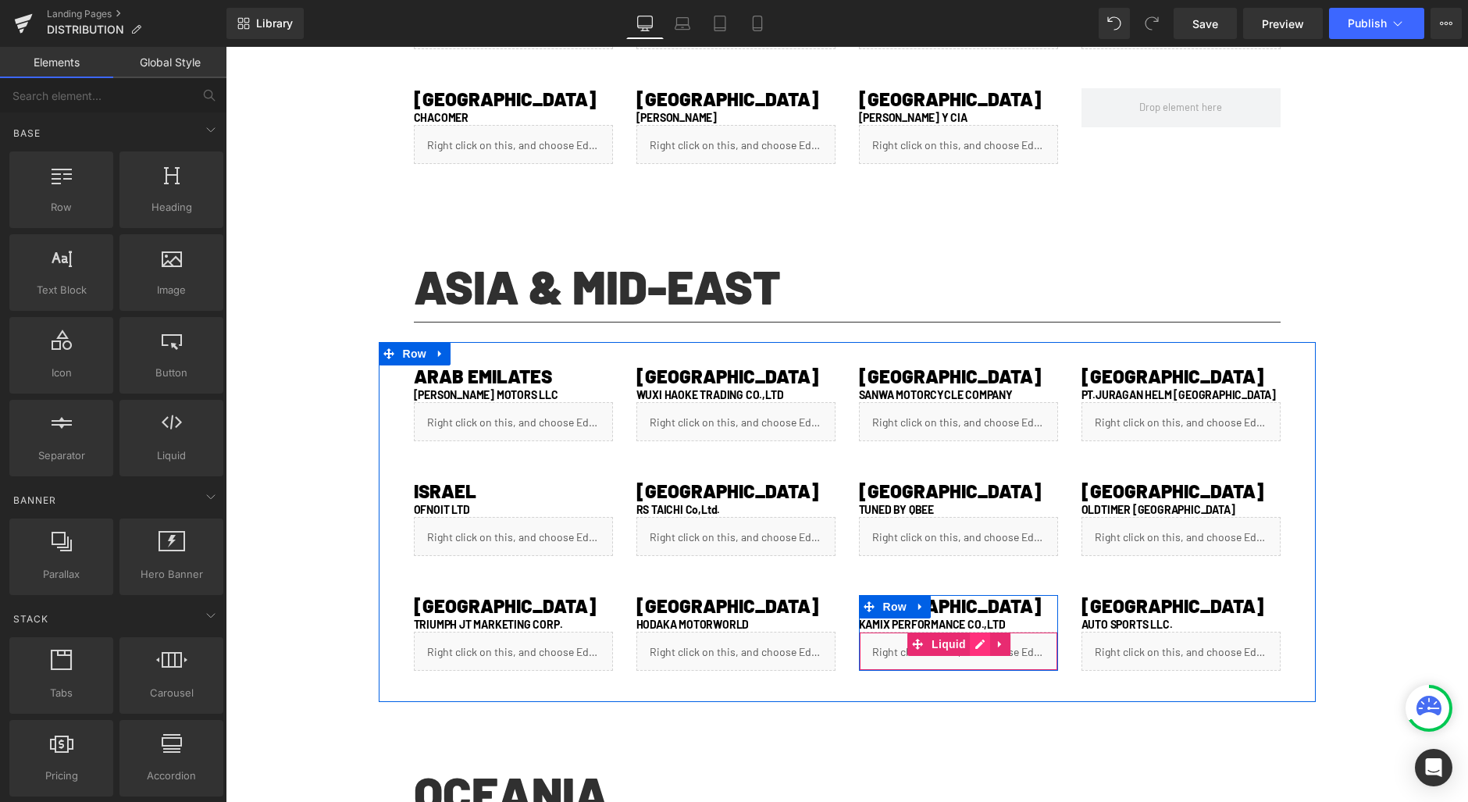
click at [971, 641] on div "Liquid" at bounding box center [958, 651] width 199 height 39
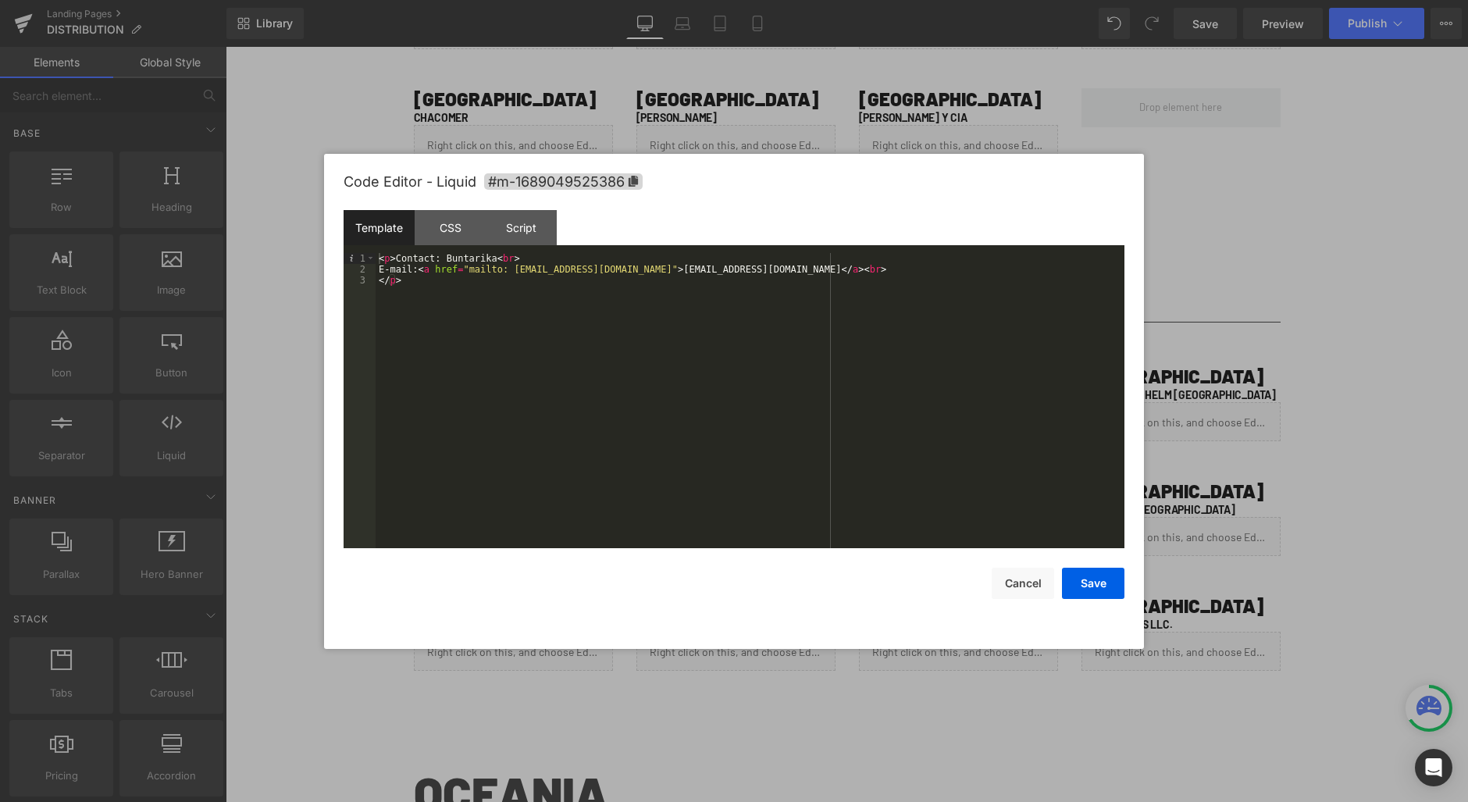
click at [476, 262] on div "< p > Contact: Buntarika < br > E-mail: < a href = "mailto: [EMAIL_ADDRESS][DOM…" at bounding box center [750, 411] width 749 height 317
drag, startPoint x: 644, startPoint y: 269, endPoint x: 758, endPoint y: 271, distance: 114.1
click at [758, 271] on div "< p > Contact: [PHONE_NUMBER] < br > E-mail: < a href = "mailto: [EMAIL_ADDRESS…" at bounding box center [750, 411] width 749 height 317
click at [761, 270] on div "< p > Contact: [PHONE_NUMBER] < br > E-mail: < a href = "mailto: [EMAIL_ADDRESS…" at bounding box center [750, 411] width 749 height 317
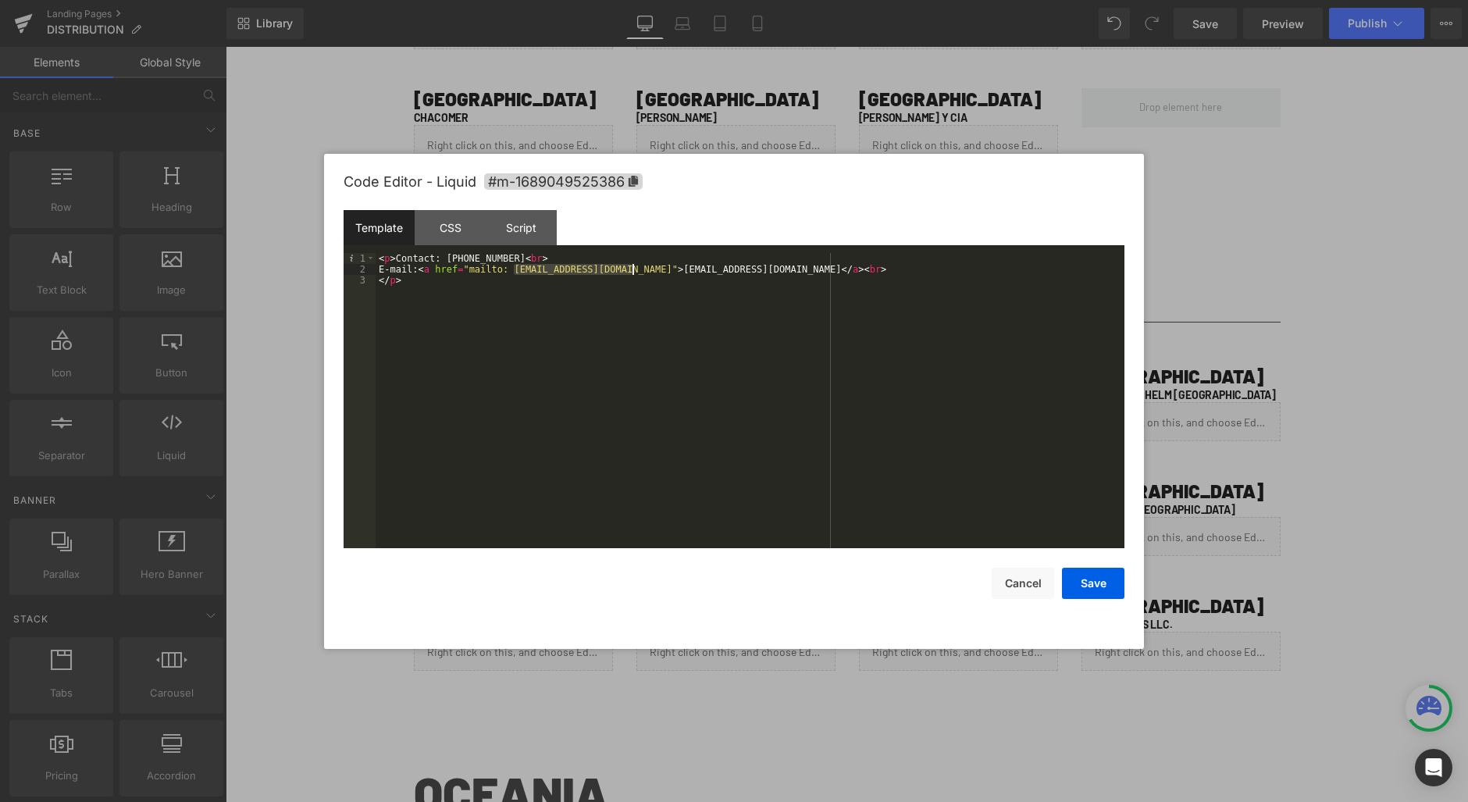
drag, startPoint x: 519, startPoint y: 269, endPoint x: 631, endPoint y: 270, distance: 112.5
click at [631, 270] on div "< p > Contact: [PHONE_NUMBER] < br > E-mail: < a href = "mailto: [EMAIL_ADDRESS…" at bounding box center [750, 411] width 749 height 317
click at [1098, 587] on button "Save" at bounding box center [1093, 583] width 62 height 31
